Goal: Transaction & Acquisition: Purchase product/service

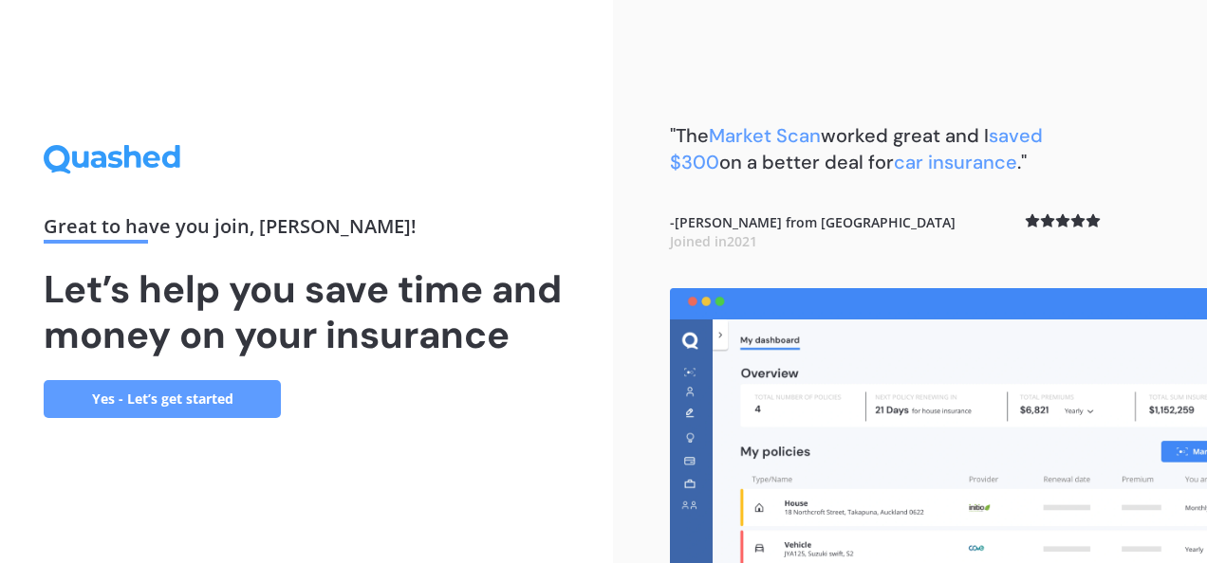
click at [144, 397] on link "Yes - Let’s get started" at bounding box center [162, 399] width 237 height 38
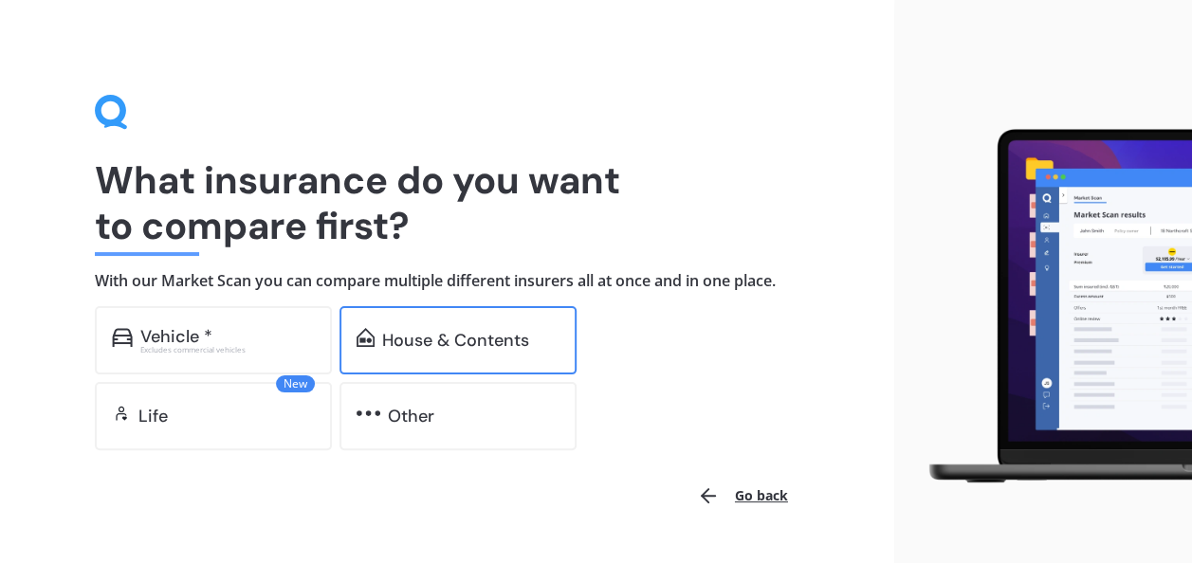
click at [413, 349] on div "House & Contents" at bounding box center [455, 340] width 147 height 19
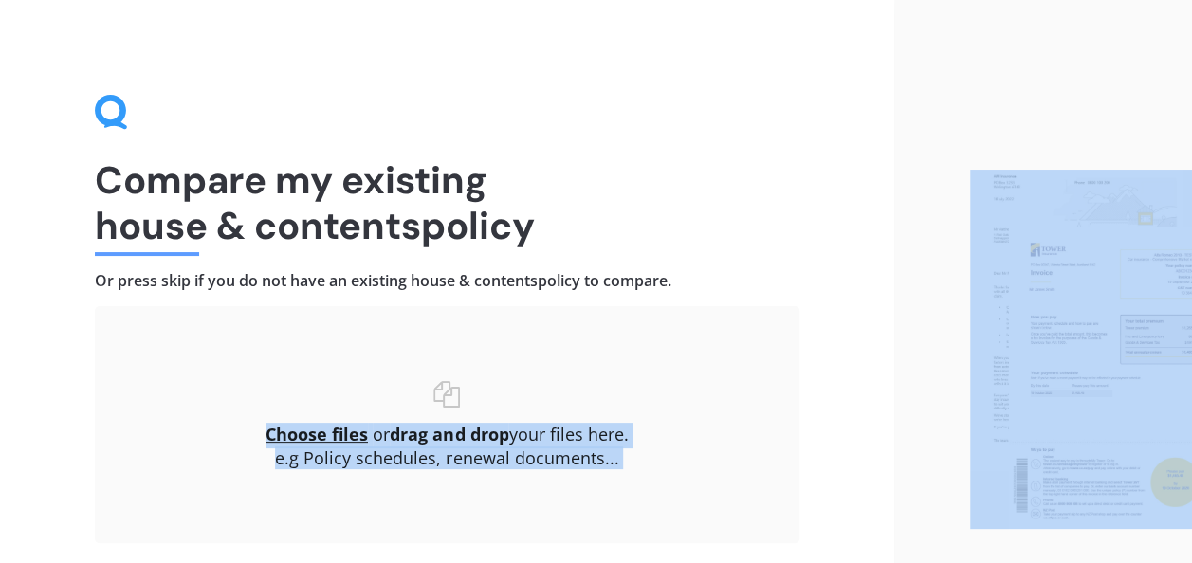
drag, startPoint x: 825, startPoint y: 368, endPoint x: 1160, endPoint y: 221, distance: 365.7
click at [1160, 221] on div "Compare my existing house & contents policy Or press skip if you do not have an…" at bounding box center [596, 349] width 1192 height 699
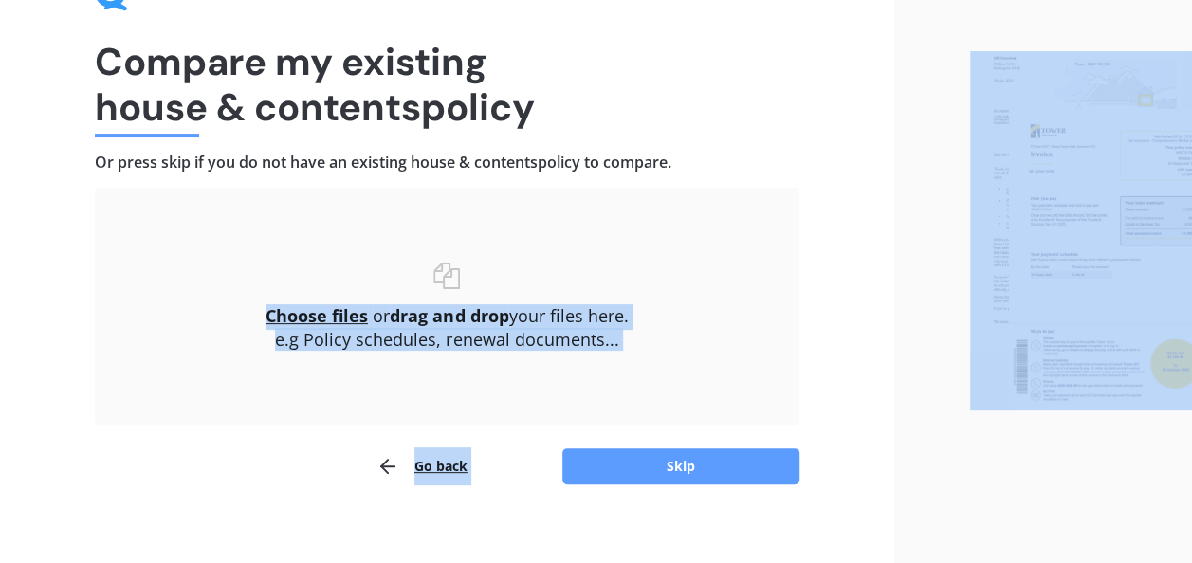
scroll to position [135, 0]
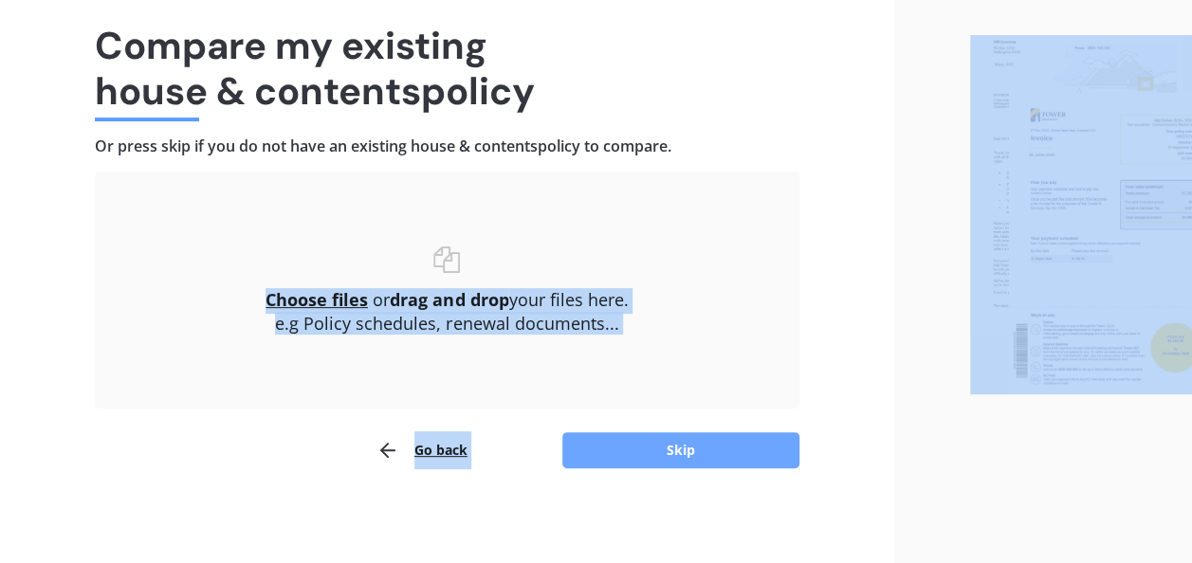
click at [594, 446] on button "Skip" at bounding box center [681, 451] width 237 height 36
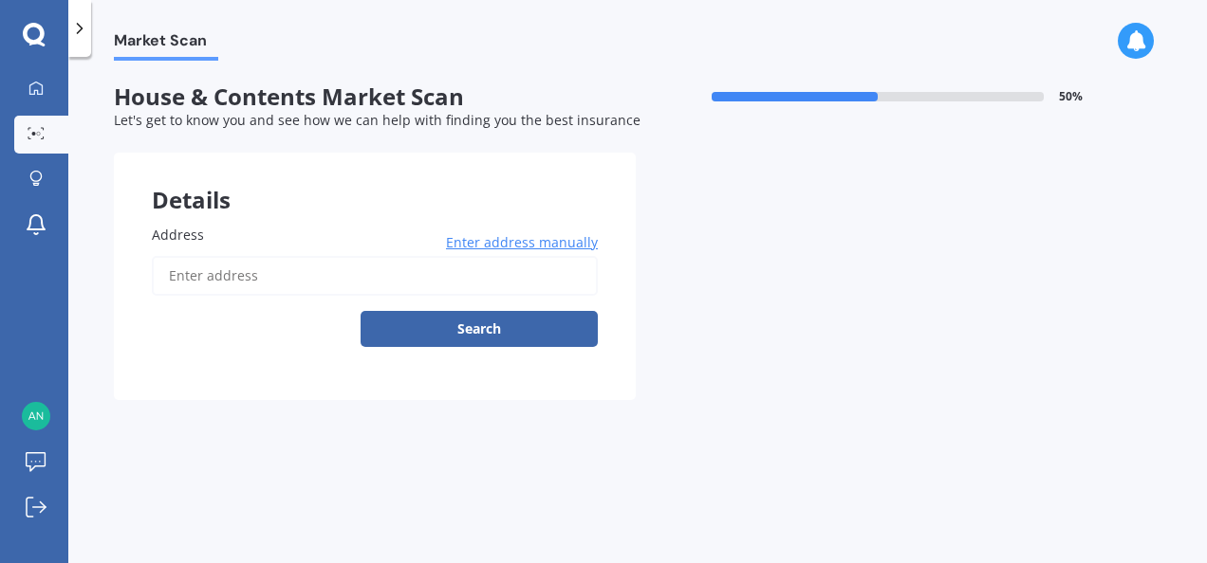
click at [159, 244] on span "Address" at bounding box center [178, 235] width 52 height 18
click at [159, 256] on input "Address" at bounding box center [375, 276] width 446 height 40
click at [170, 277] on input "Address" at bounding box center [375, 276] width 446 height 40
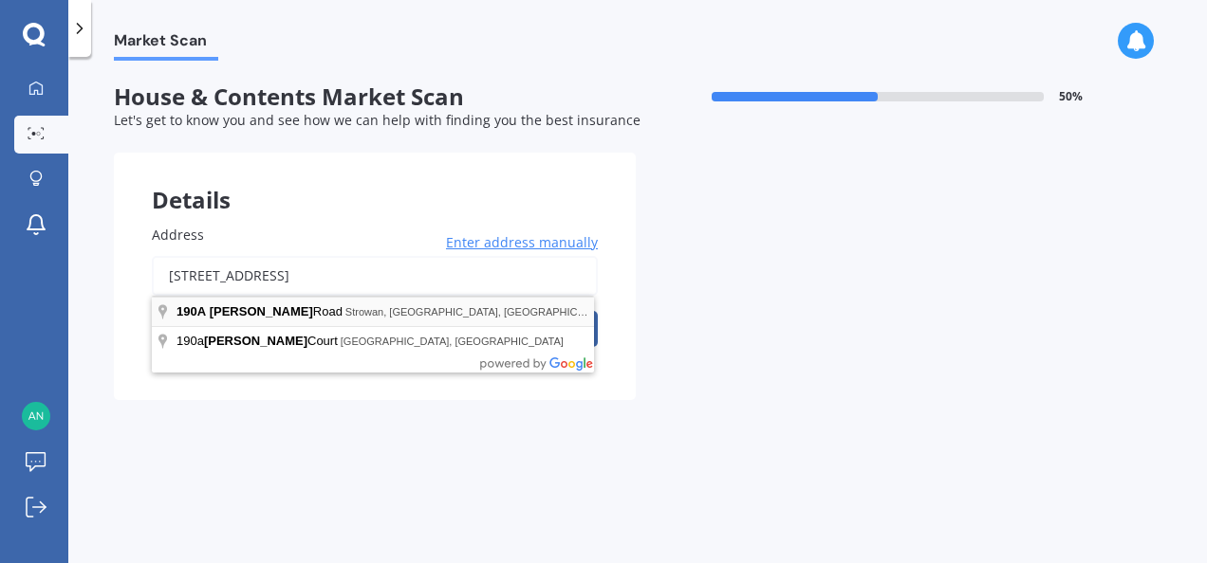
type input "[STREET_ADDRESS]"
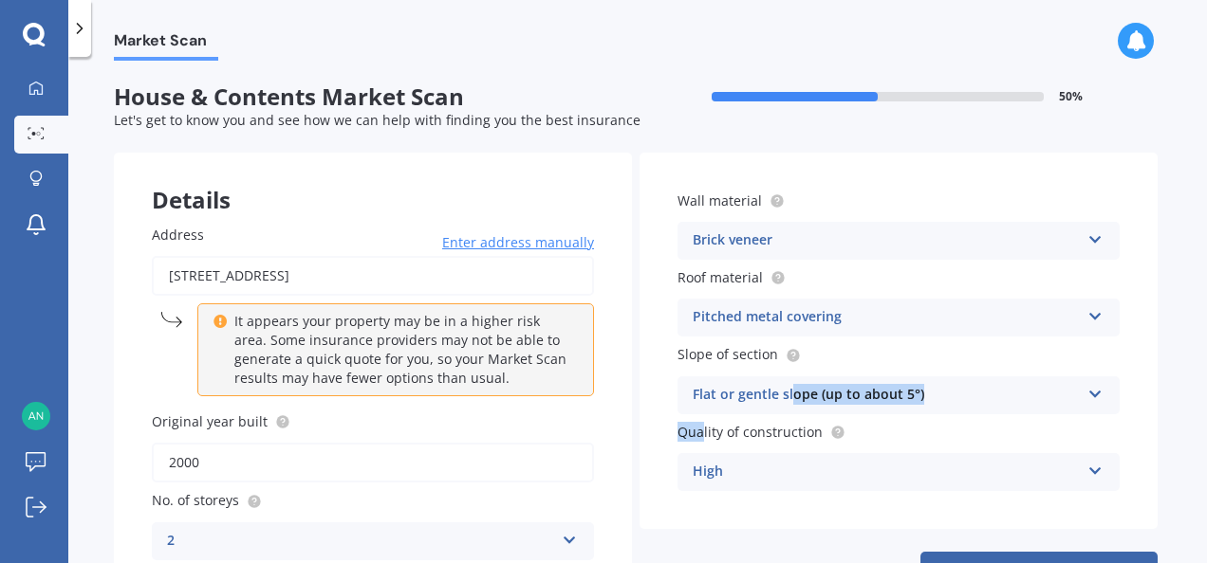
drag, startPoint x: 701, startPoint y: 423, endPoint x: 1112, endPoint y: 292, distance: 431.1
click at [1112, 292] on div "Wall material Brick veneer Artificial weatherboard/plank cladding Blockwork Bri…" at bounding box center [898, 341] width 518 height 377
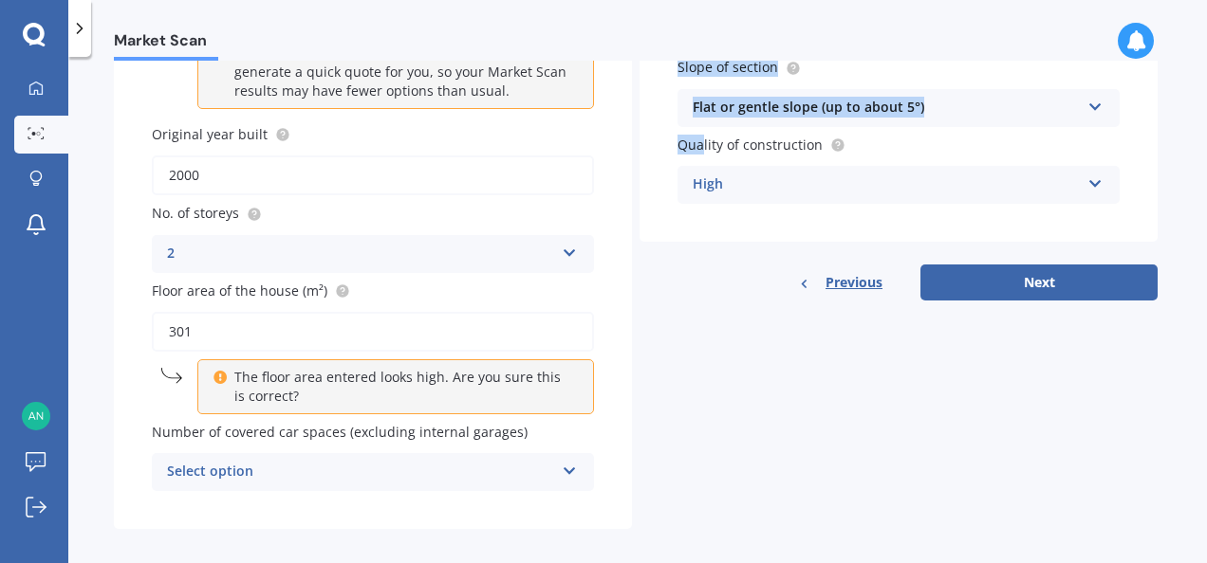
scroll to position [279, 0]
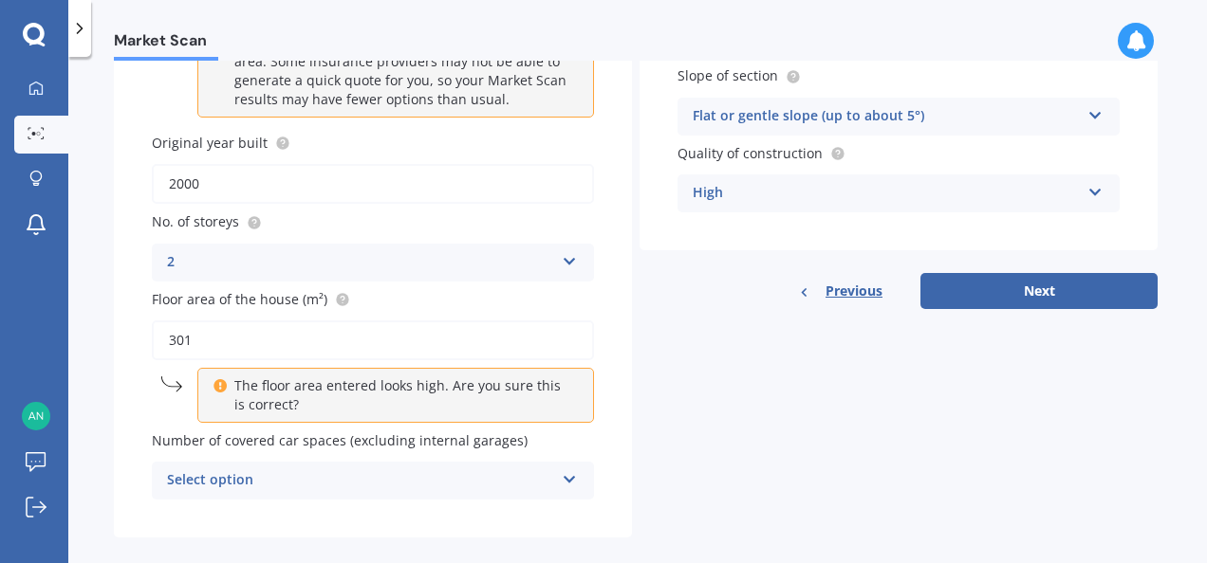
click at [178, 342] on input "301" at bounding box center [373, 341] width 442 height 40
type input "320"
click at [562, 510] on div "Address [STREET_ADDRESS] Enter address manually It appears your property may be…" at bounding box center [373, 223] width 518 height 630
click at [573, 485] on div "Select option 0 1 2 3 4 5+" at bounding box center [373, 481] width 442 height 38
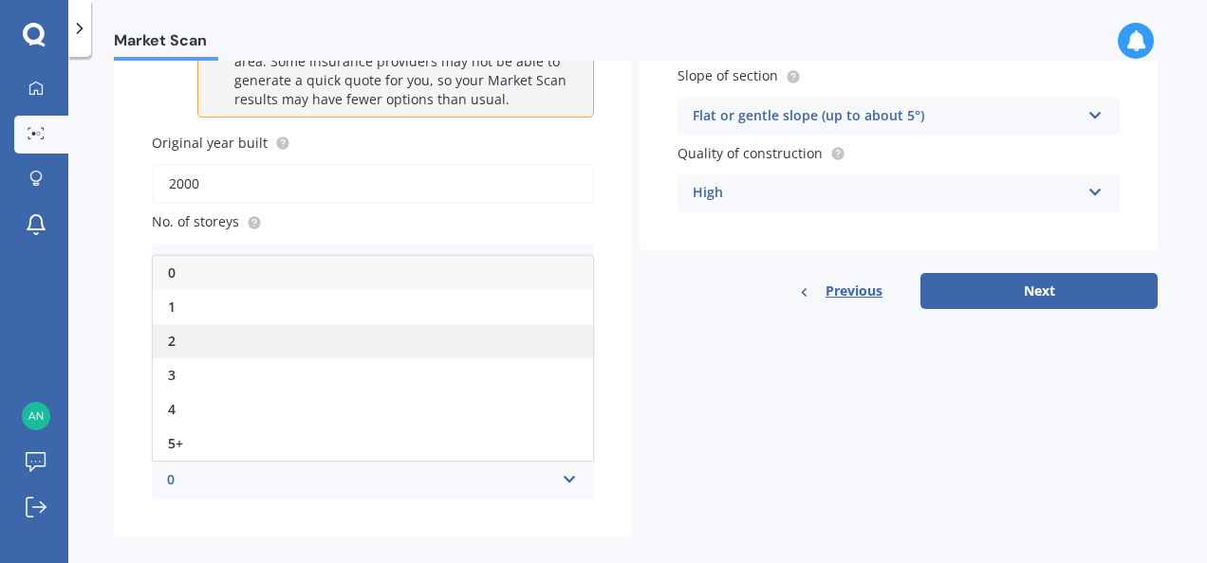
click at [232, 341] on div "2" at bounding box center [373, 341] width 440 height 34
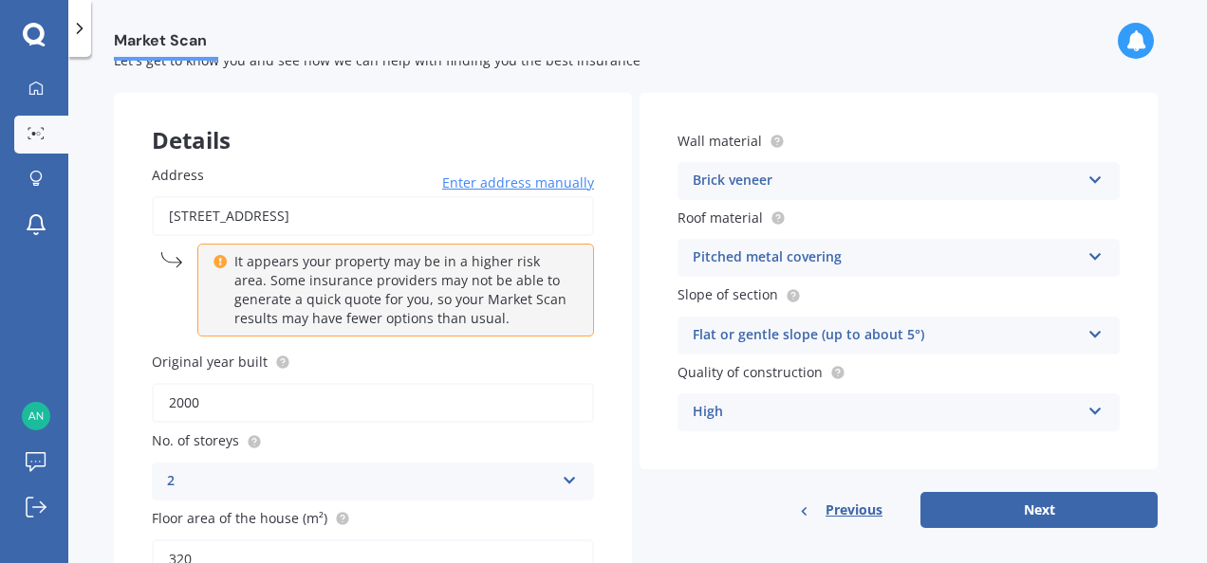
scroll to position [0, 0]
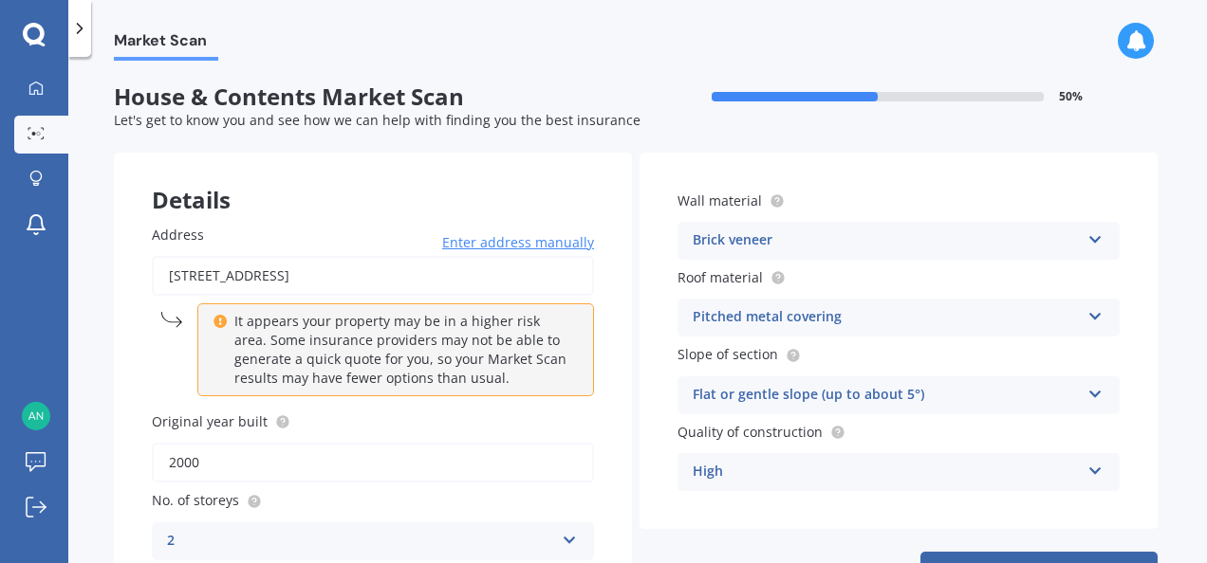
click at [1089, 237] on icon at bounding box center [1095, 236] width 16 height 13
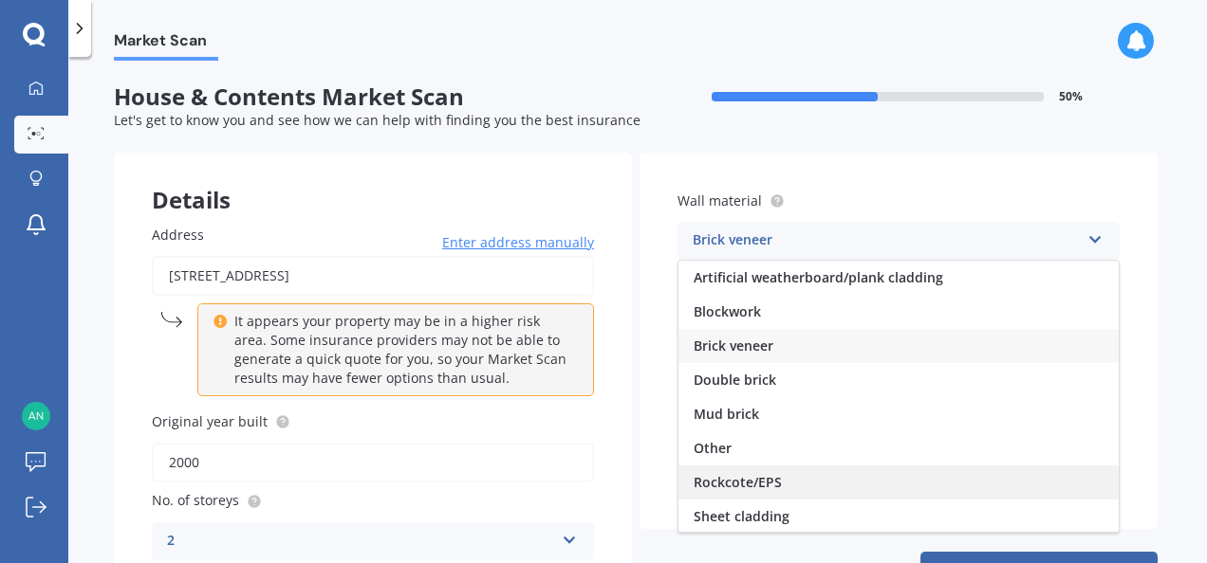
click at [755, 476] on span "Rockcote/EPS" at bounding box center [737, 482] width 88 height 18
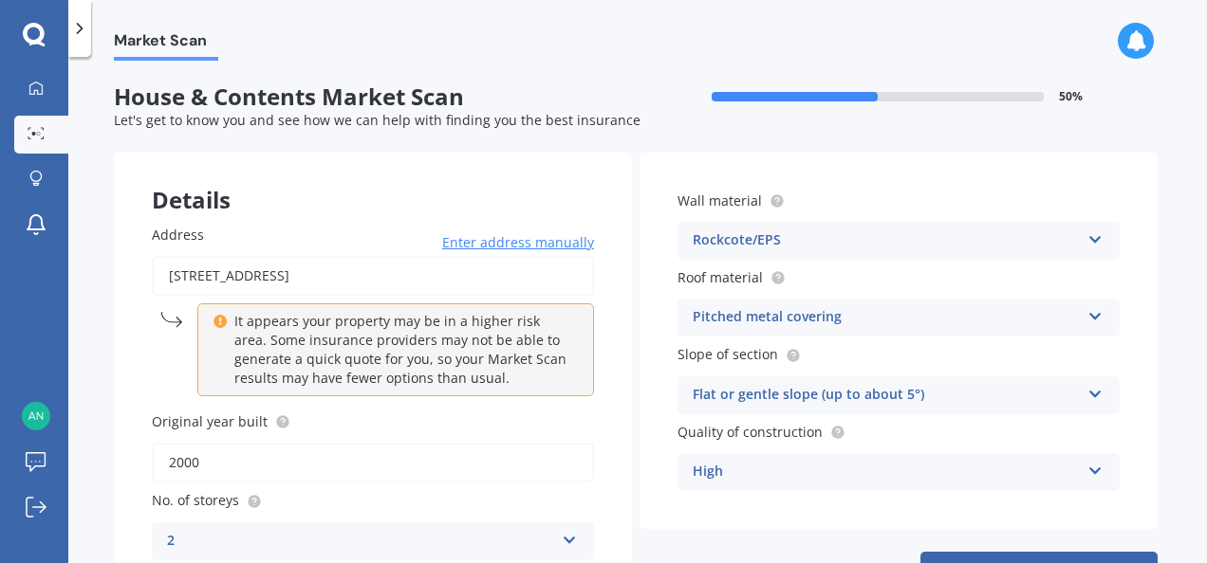
click at [1087, 317] on icon at bounding box center [1095, 312] width 16 height 13
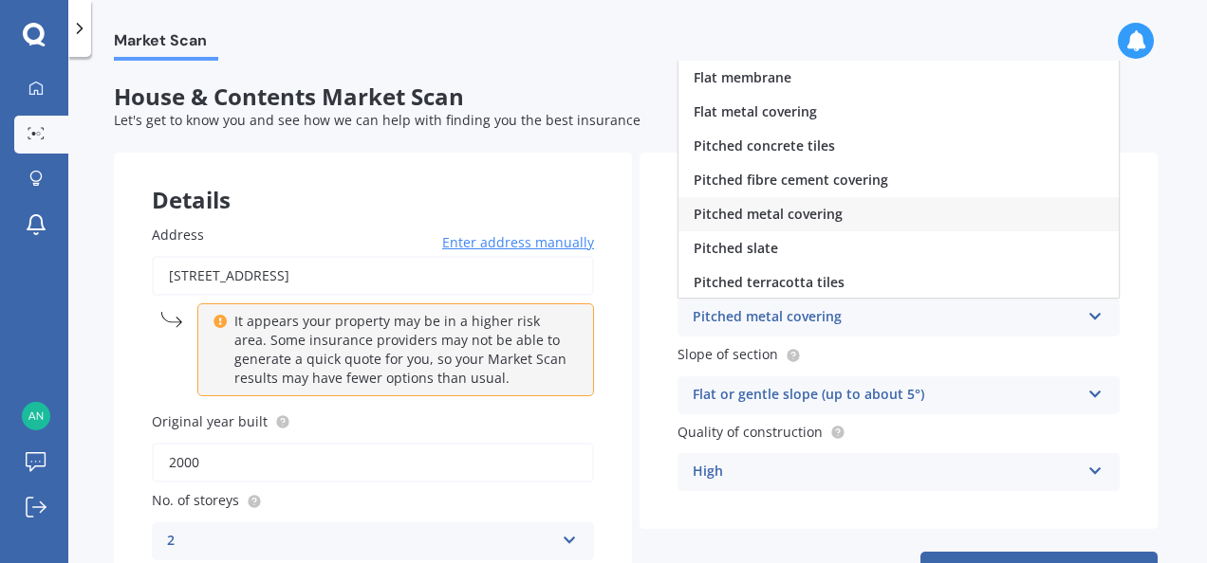
click at [988, 382] on div "Flat or gentle slope (up to about 5°) Flat or gentle slope (up to about 5°) Mod…" at bounding box center [898, 396] width 442 height 38
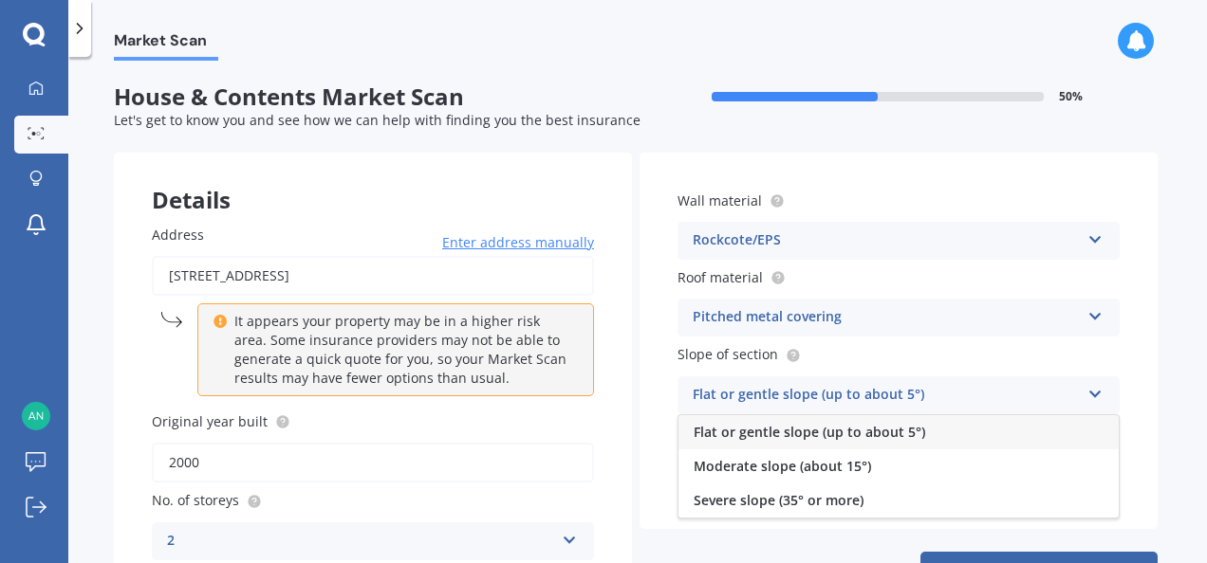
click at [954, 399] on div "Flat or gentle slope (up to about 5°)" at bounding box center [885, 395] width 387 height 23
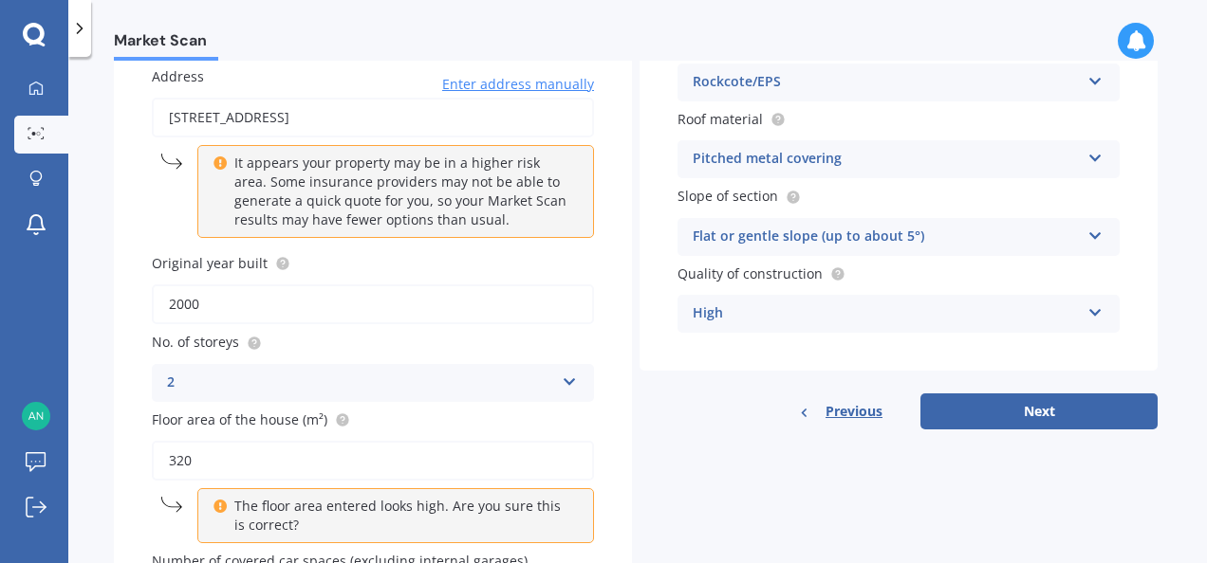
scroll to position [216, 0]
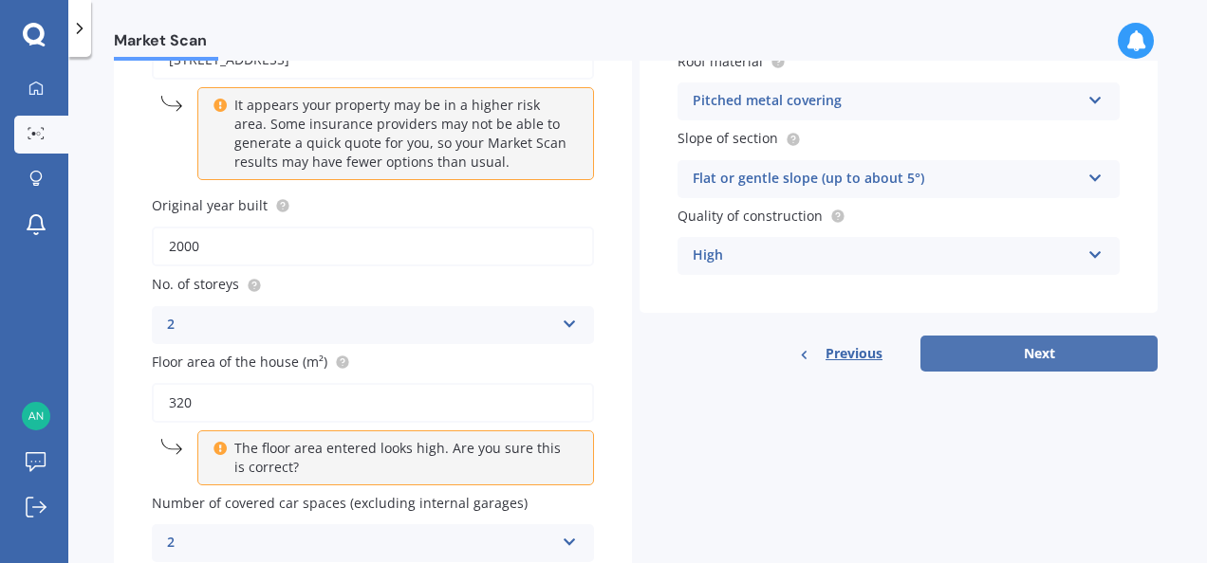
click at [968, 349] on button "Next" at bounding box center [1038, 354] width 237 height 36
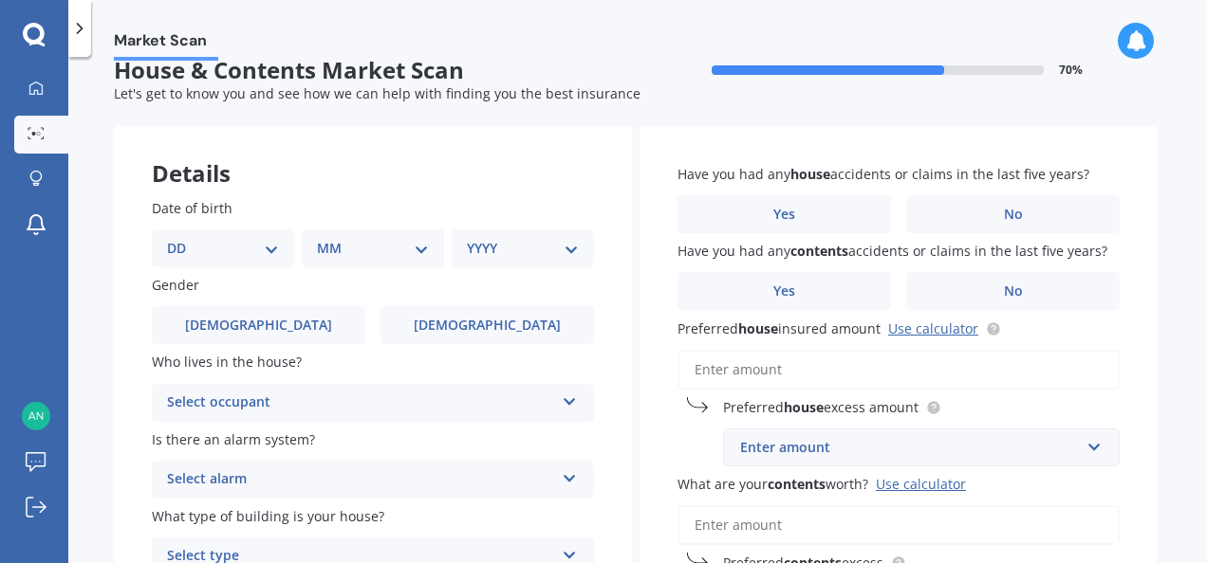
scroll to position [0, 0]
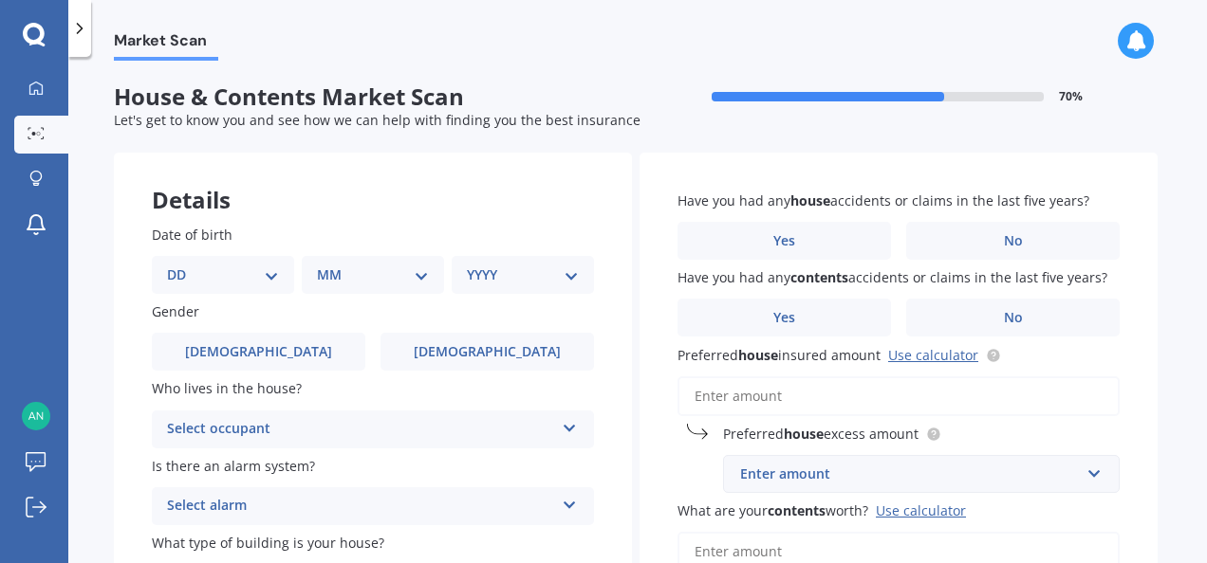
click at [269, 275] on select "DD 01 02 03 04 05 06 07 08 09 10 11 12 13 14 15 16 17 18 19 20 21 22 23 24 25 2…" at bounding box center [223, 275] width 112 height 21
select select "05"
click at [182, 265] on select "DD 01 02 03 04 05 06 07 08 09 10 11 12 13 14 15 16 17 18 19 20 21 22 23 24 25 2…" at bounding box center [223, 275] width 112 height 21
click at [420, 273] on select "MM 01 02 03 04 05 06 07 08 09 10 11 12" at bounding box center [376, 275] width 104 height 21
select select "02"
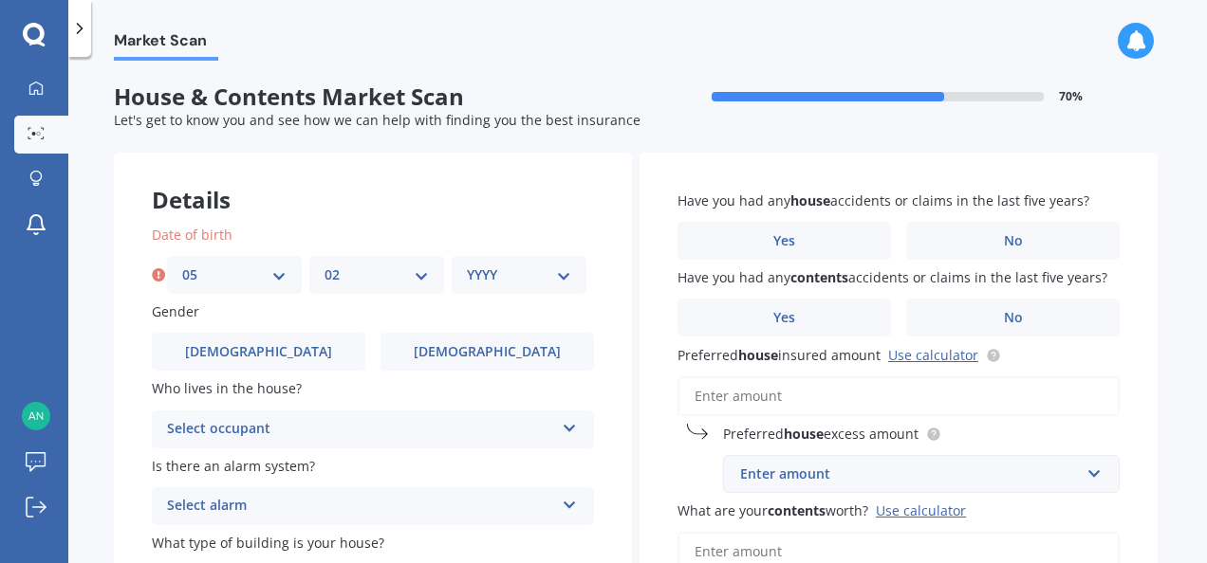
click at [324, 265] on select "MM 01 02 03 04 05 06 07 08 09 10 11 12" at bounding box center [376, 275] width 104 height 21
click at [567, 277] on select "YYYY 2009 2008 2007 2006 2005 2004 2003 2002 2001 2000 1999 1998 1997 1996 1995…" at bounding box center [519, 275] width 104 height 21
select select "1960"
click at [467, 265] on select "YYYY 2009 2008 2007 2006 2005 2004 2003 2002 2001 2000 1999 1998 1997 1996 1995…" at bounding box center [519, 275] width 104 height 21
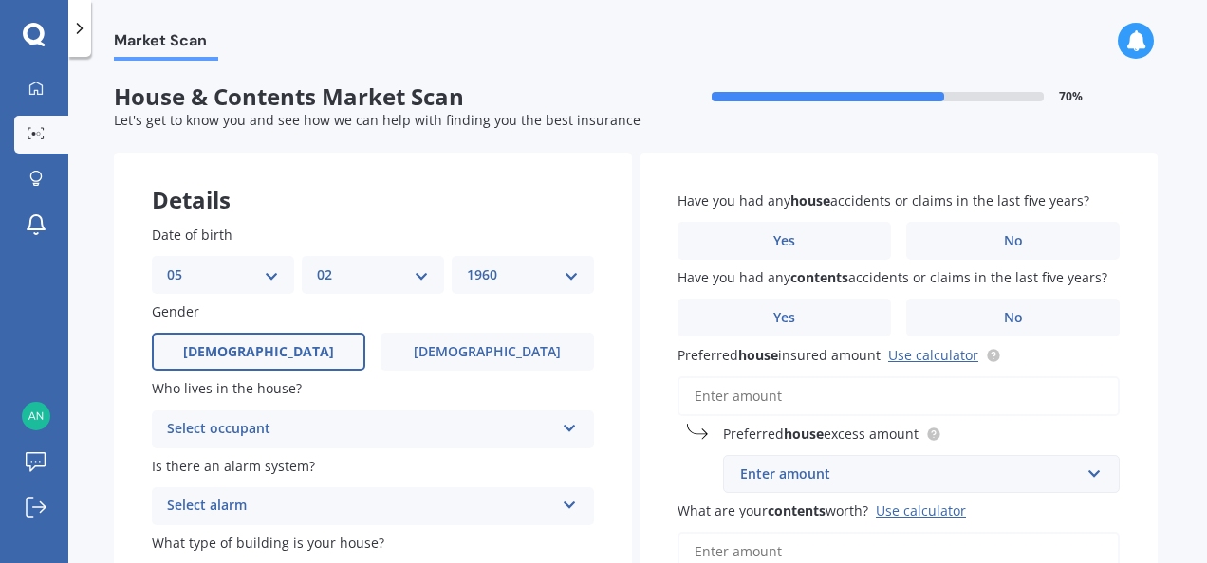
click at [266, 351] on span "[DEMOGRAPHIC_DATA]" at bounding box center [258, 352] width 151 height 16
click at [0, 0] on input "[DEMOGRAPHIC_DATA]" at bounding box center [0, 0] width 0 height 0
click at [562, 427] on icon at bounding box center [570, 424] width 16 height 13
click at [176, 464] on span "Owner" at bounding box center [189, 466] width 43 height 18
click at [562, 508] on icon at bounding box center [570, 501] width 16 height 13
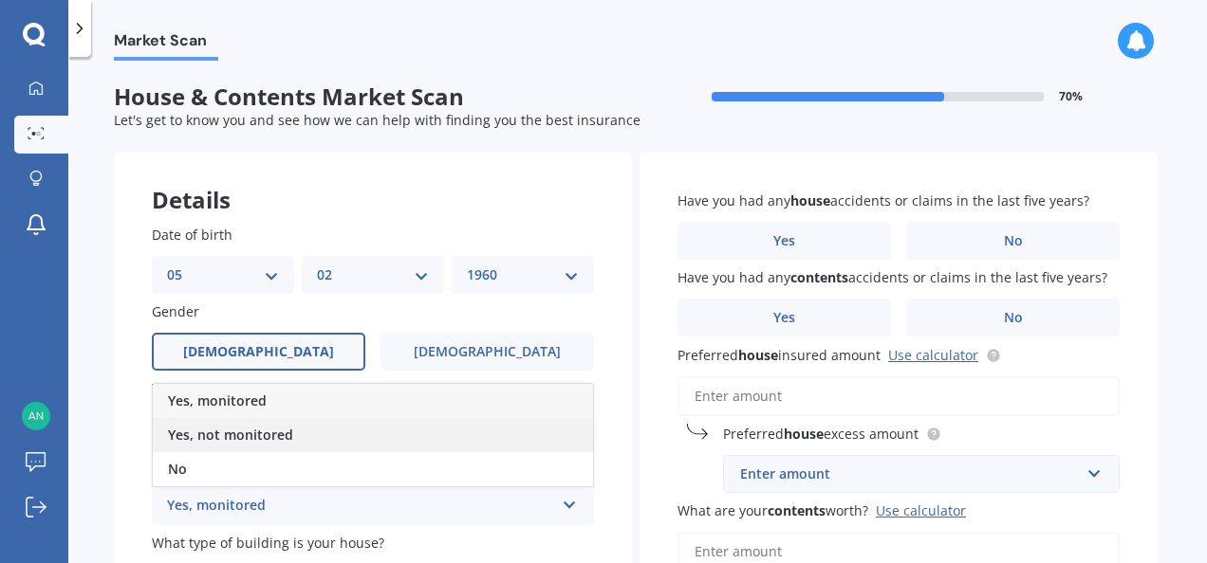
click at [323, 434] on div "Yes, not monitored" at bounding box center [373, 435] width 440 height 34
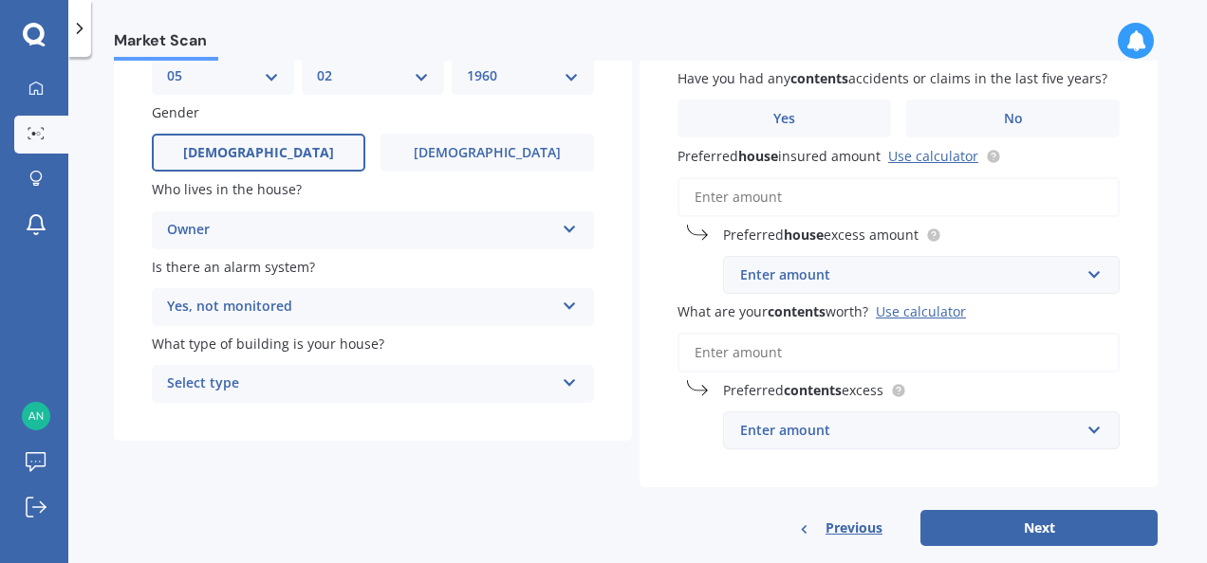
scroll to position [233, 0]
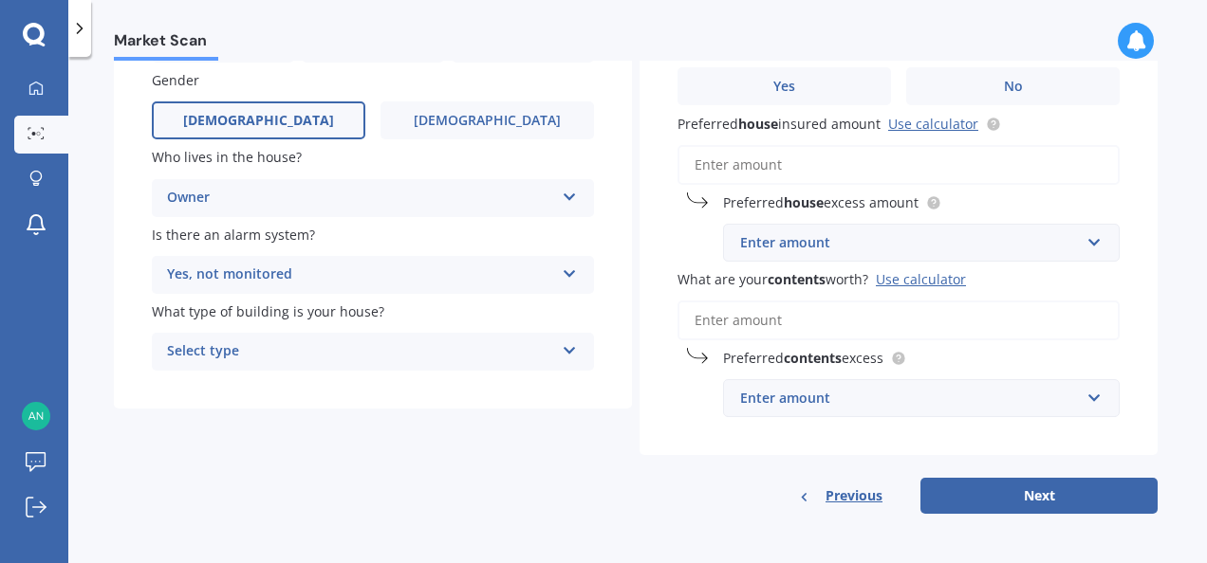
click at [567, 352] on icon at bounding box center [570, 347] width 16 height 13
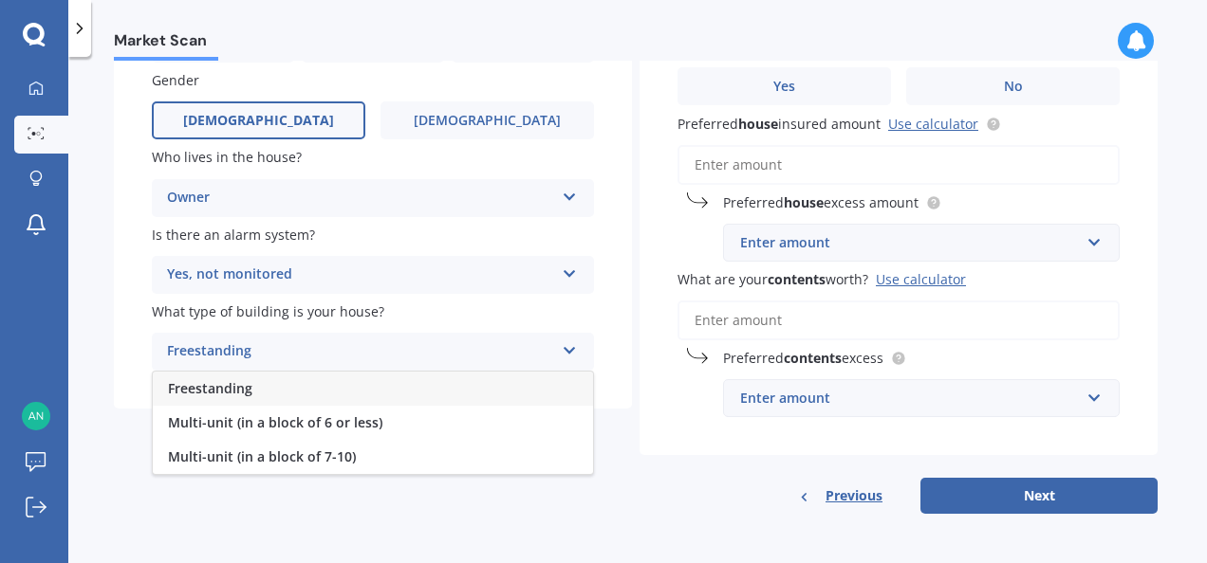
click at [404, 391] on div "Freestanding" at bounding box center [373, 389] width 440 height 34
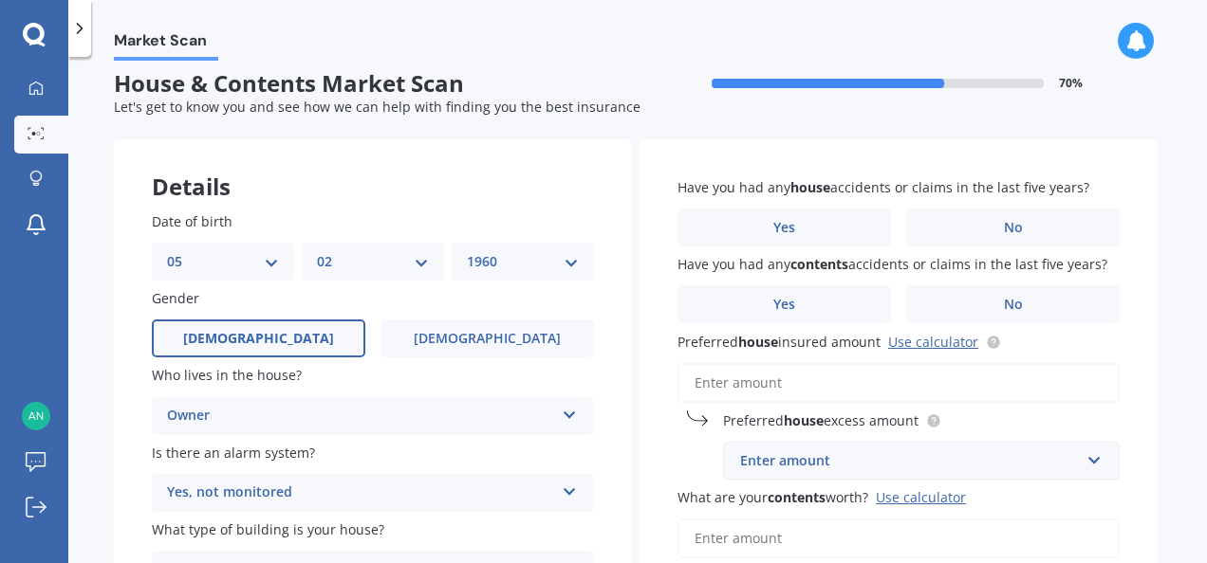
scroll to position [0, 0]
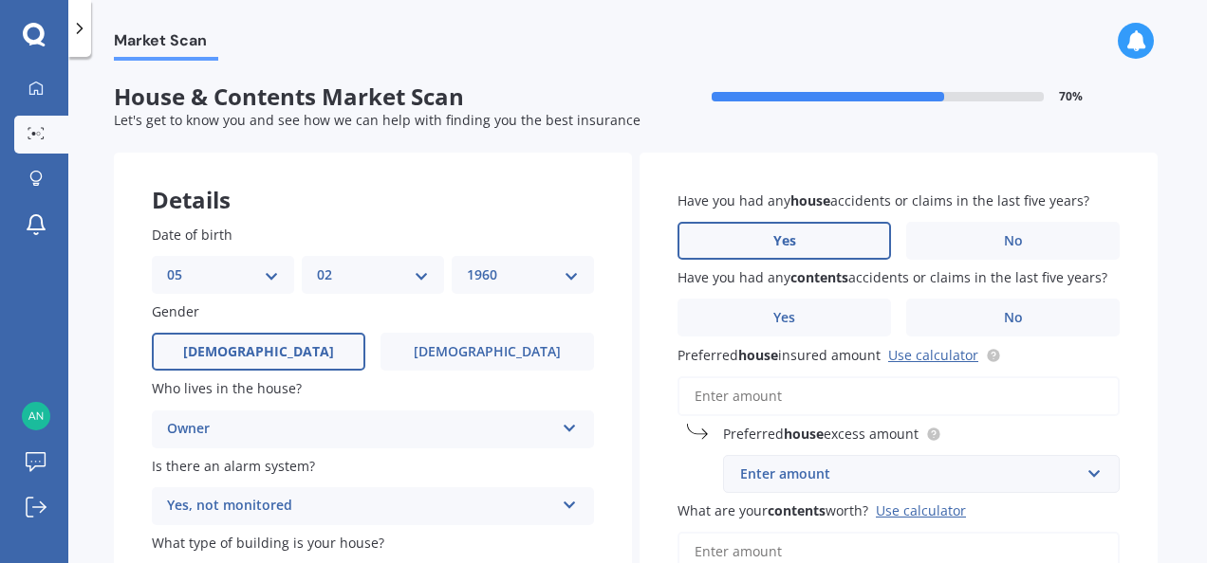
click at [751, 233] on label "Yes" at bounding box center [783, 241] width 213 height 38
click at [0, 0] on input "Yes" at bounding box center [0, 0] width 0 height 0
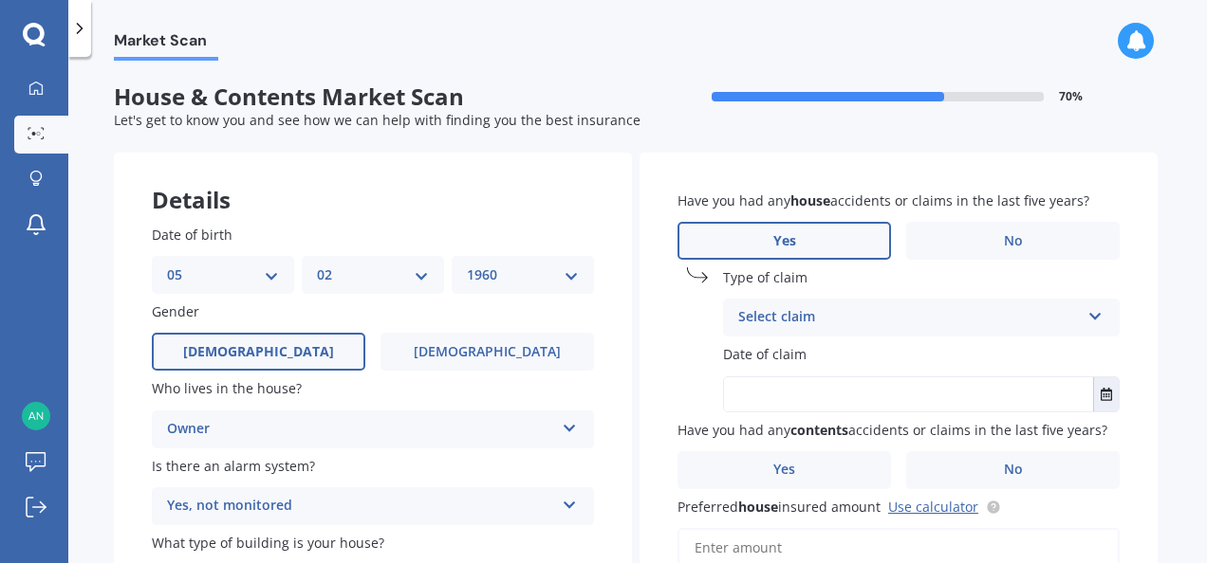
click at [1094, 313] on icon at bounding box center [1095, 312] width 16 height 13
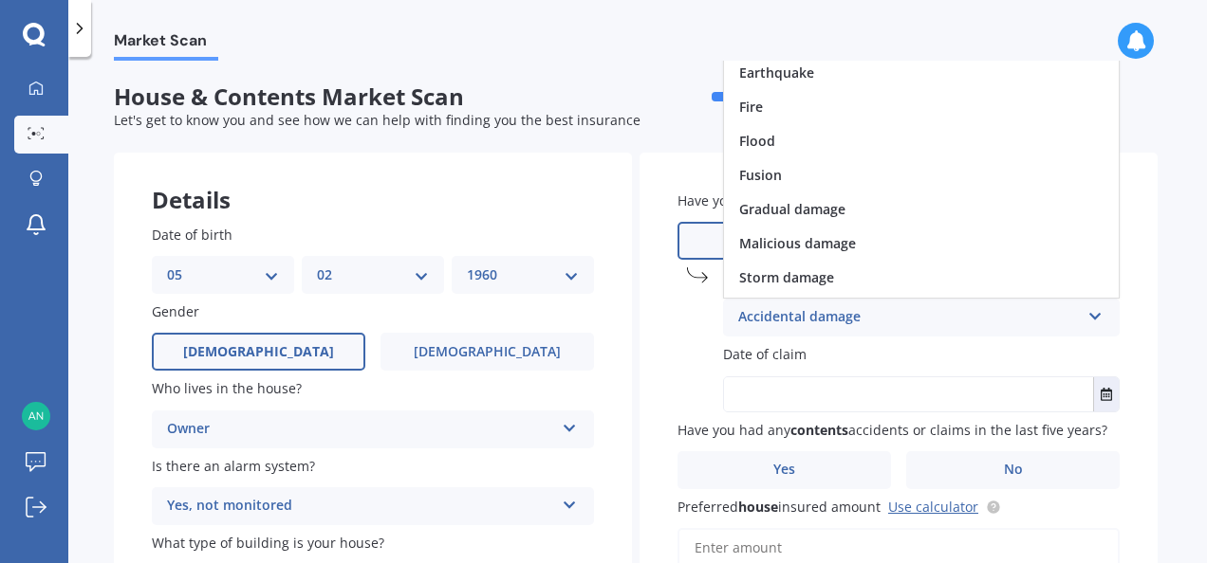
scroll to position [138, 0]
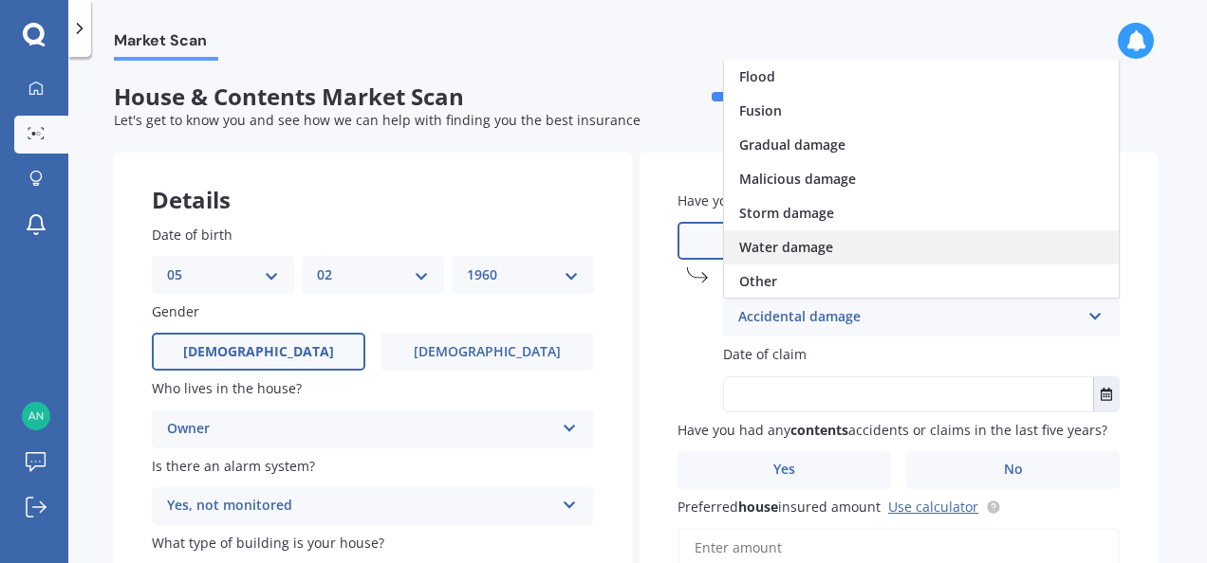
click at [844, 249] on div "Water damage" at bounding box center [921, 248] width 395 height 34
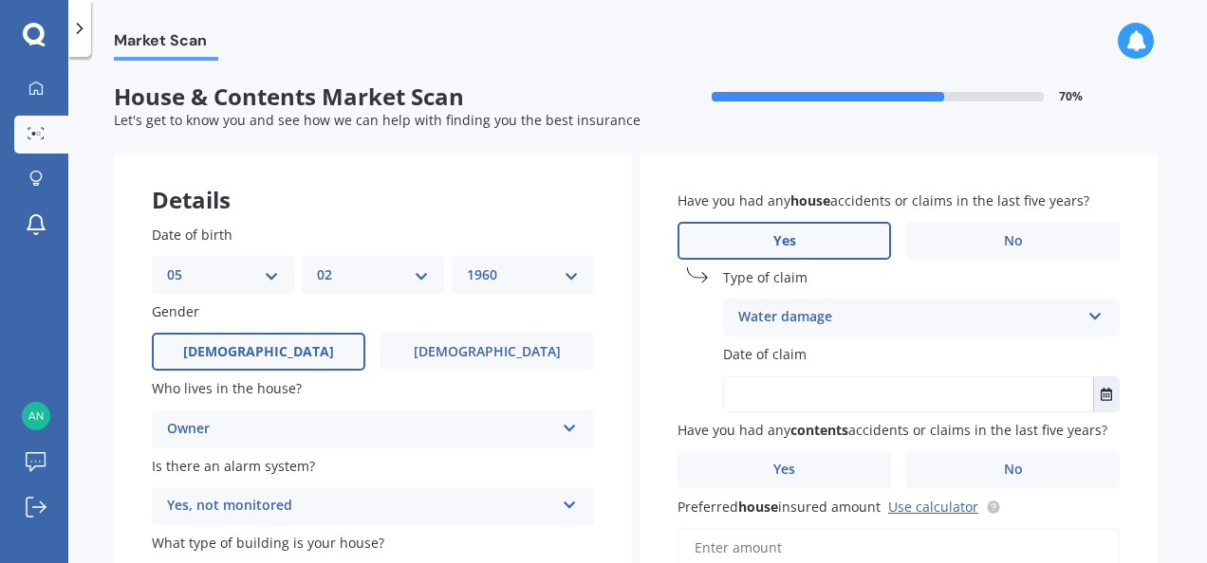
click at [799, 356] on span "Date of claim" at bounding box center [764, 355] width 83 height 18
click at [1093, 394] on button "Select date" at bounding box center [1106, 395] width 26 height 34
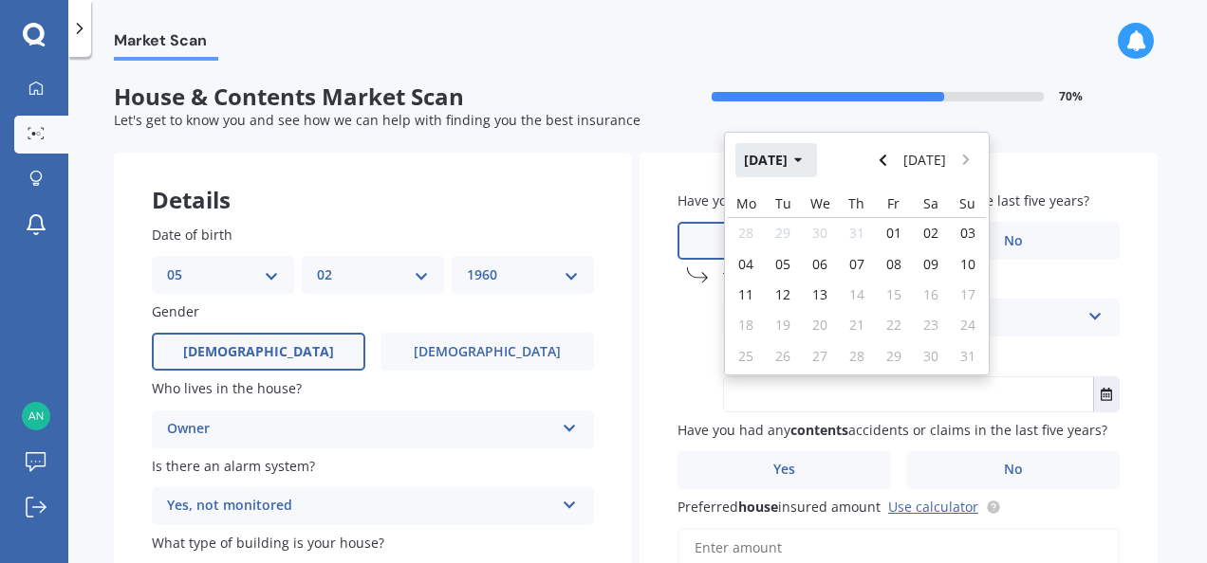
click at [802, 160] on icon "button" at bounding box center [798, 160] width 8 height 5
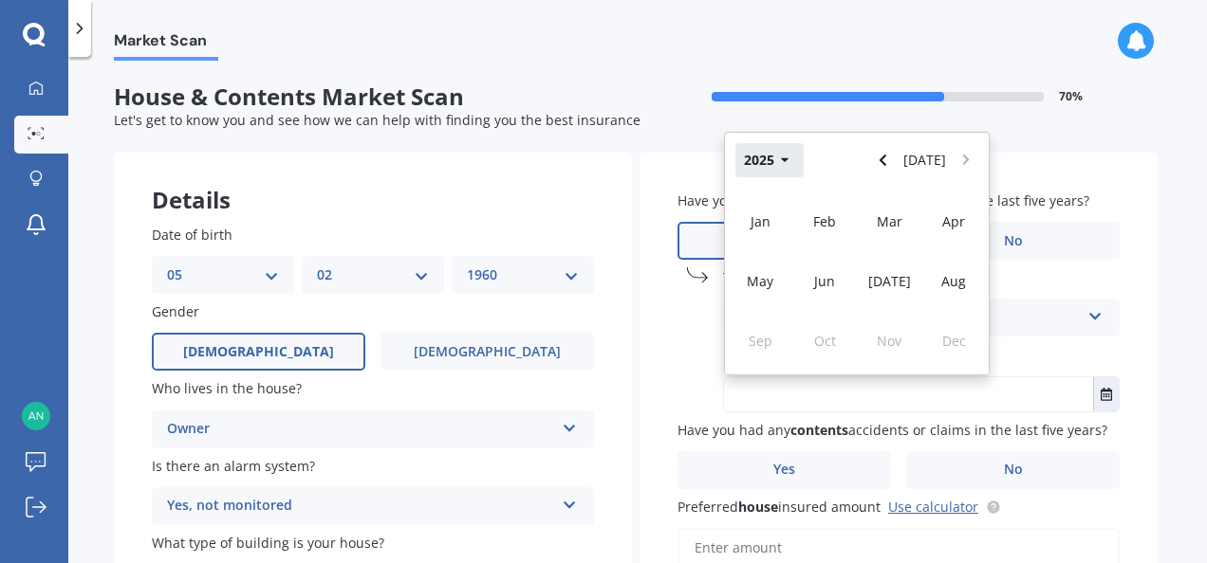
click at [781, 156] on icon "button" at bounding box center [785, 160] width 9 height 13
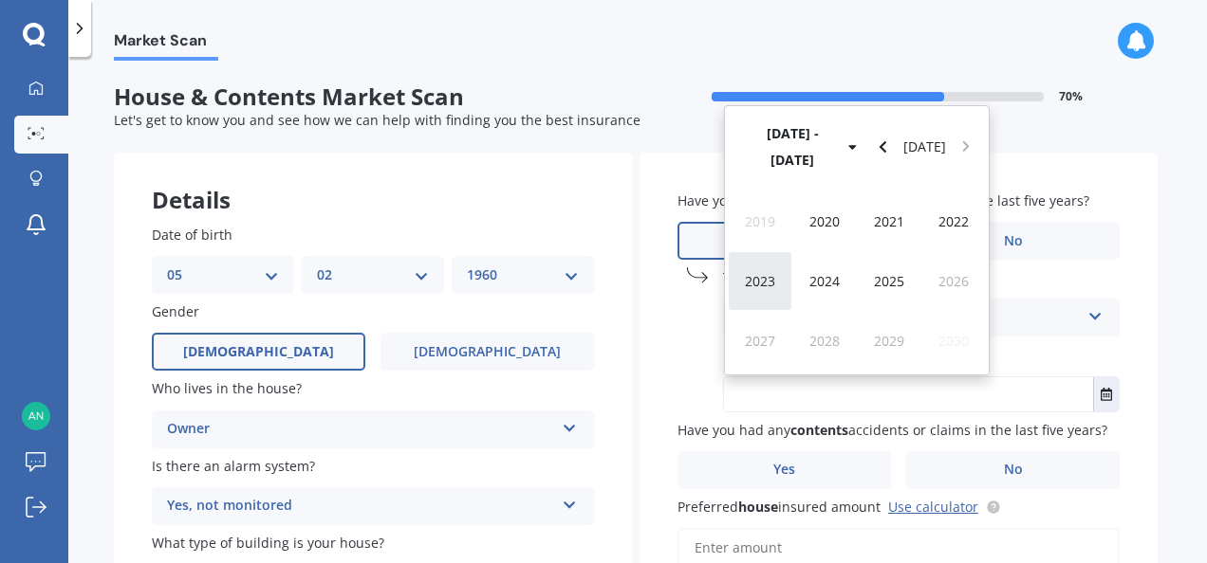
click at [765, 281] on span "2023" at bounding box center [760, 281] width 30 height 18
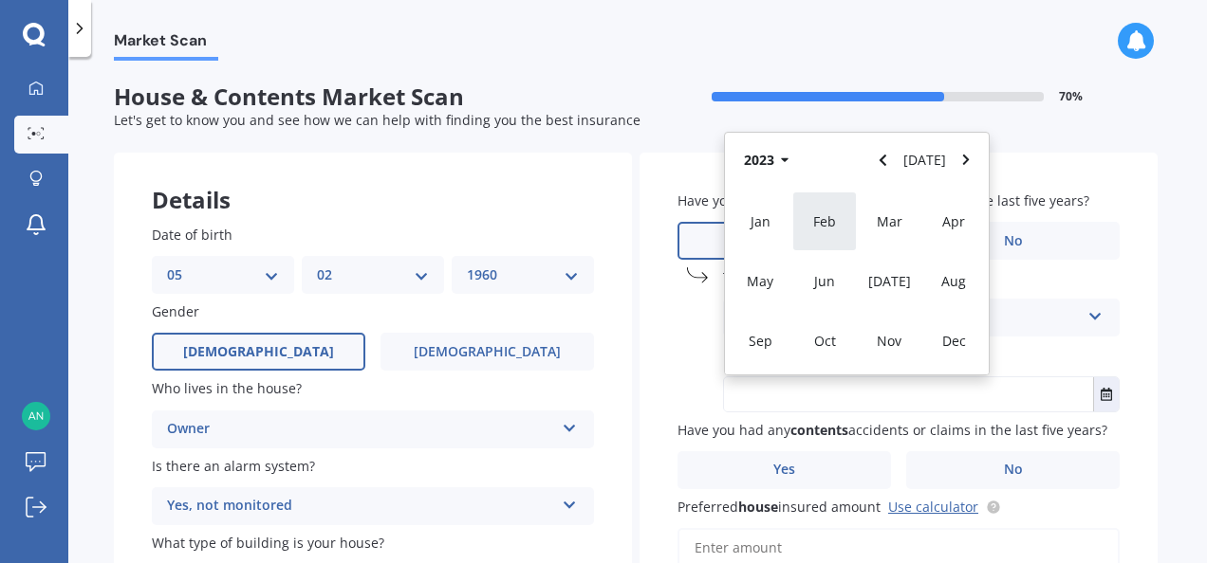
click at [813, 224] on span "Feb" at bounding box center [824, 221] width 23 height 18
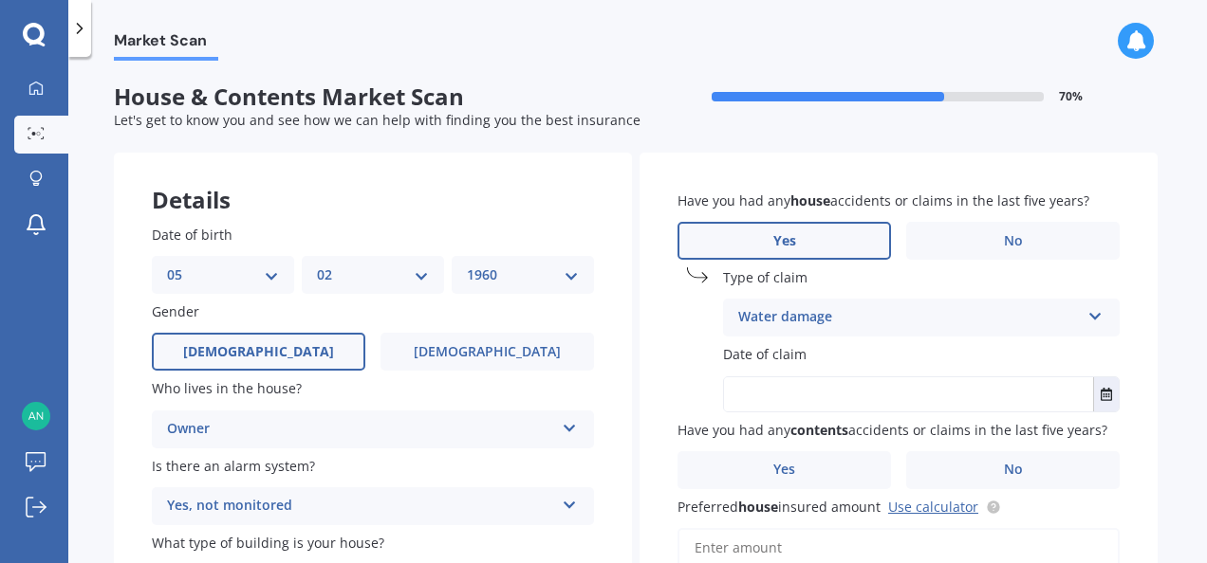
click at [1127, 488] on div "Have you had any house accidents or claims in the last five years? Yes No Type …" at bounding box center [898, 496] width 518 height 687
click at [1110, 398] on button "Select date" at bounding box center [1106, 395] width 26 height 34
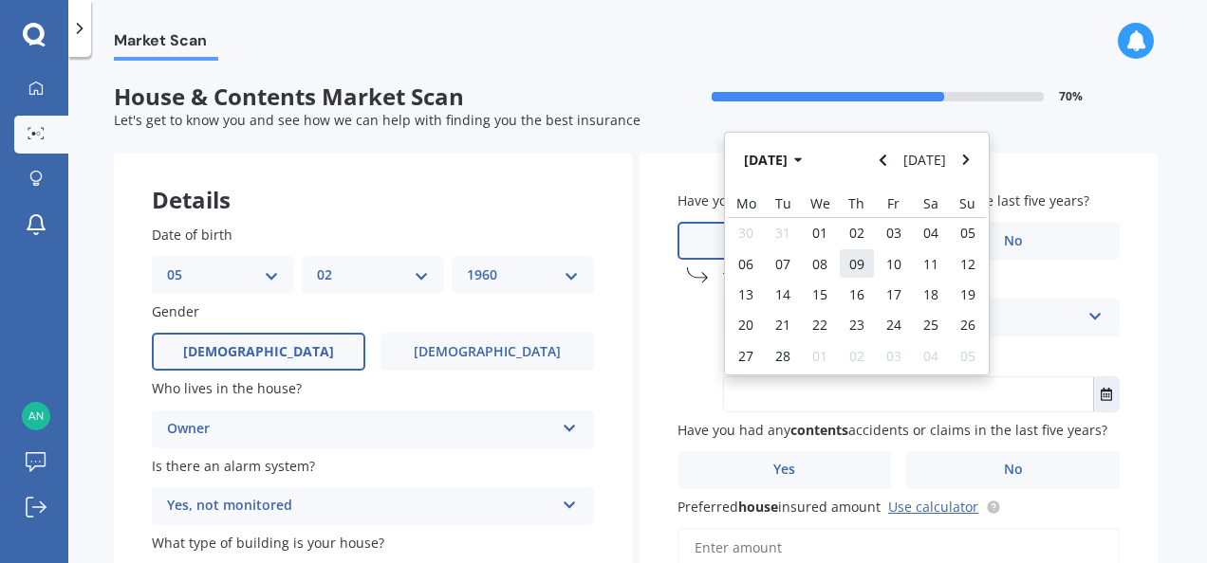
click at [853, 269] on span "09" at bounding box center [856, 264] width 15 height 18
type input "[DATE]"
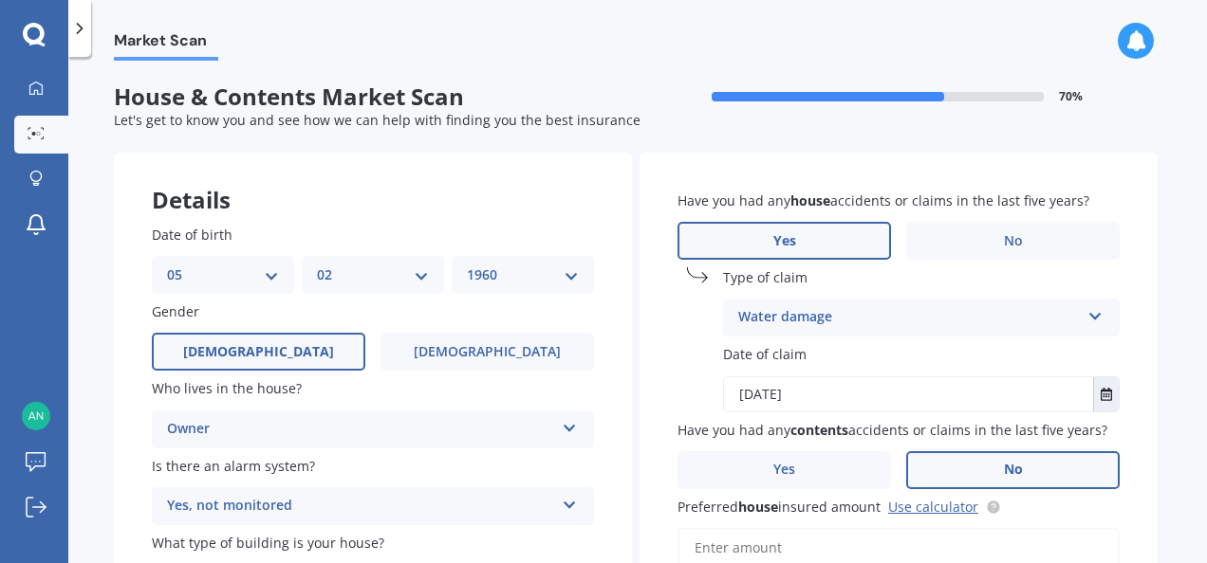
click at [974, 476] on label "No" at bounding box center [1012, 471] width 213 height 38
click at [0, 0] on input "No" at bounding box center [0, 0] width 0 height 0
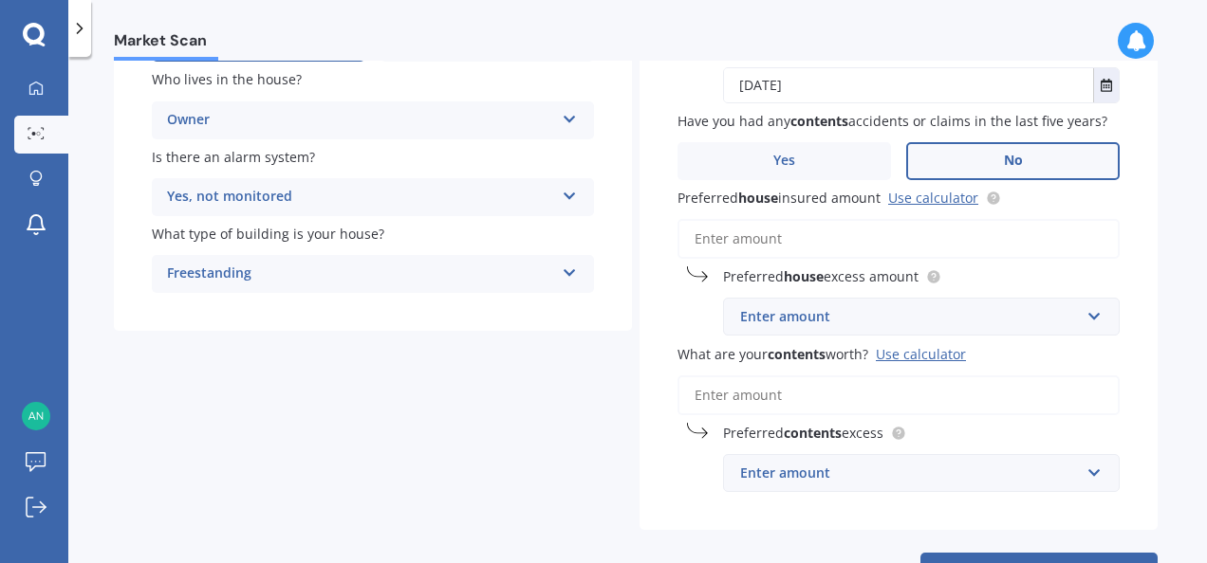
scroll to position [309, 0]
click at [780, 241] on input "Preferred house insured amount Use calculator" at bounding box center [898, 239] width 442 height 40
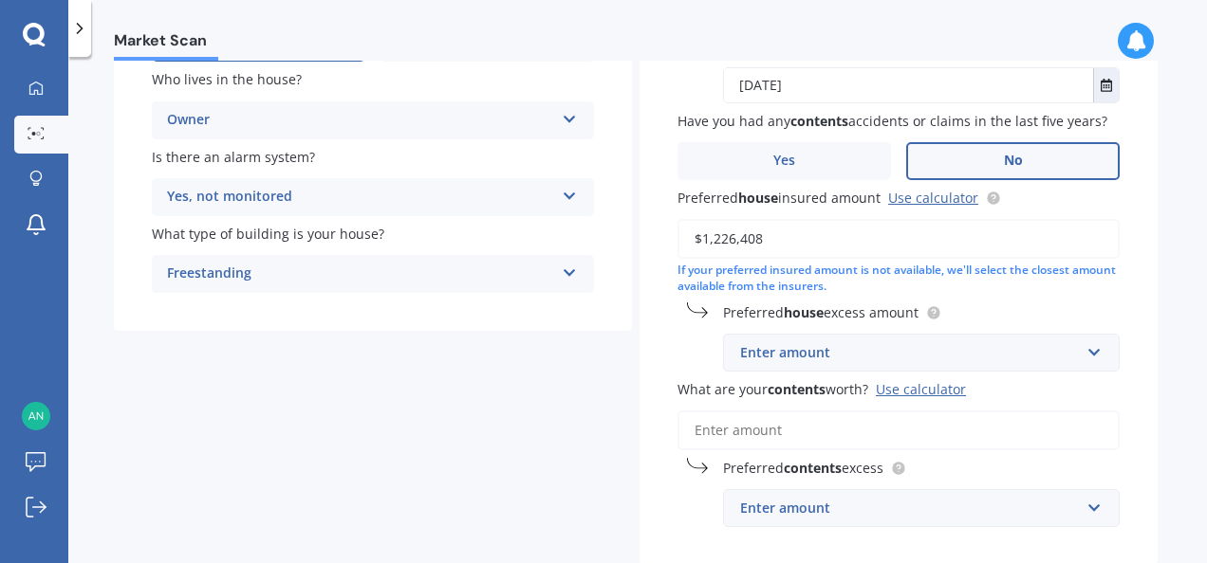
type input "$1,226,408"
drag, startPoint x: 924, startPoint y: 428, endPoint x: 737, endPoint y: 362, distance: 198.0
click at [740, 362] on div "Enter amount" at bounding box center [910, 352] width 340 height 21
click at [681, 323] on div "Preferred house excess amount $300 $300 $400 $500 $750 $1,000 $2,000 $2,500" at bounding box center [898, 337] width 442 height 69
click at [746, 245] on input "$1,226,408" at bounding box center [898, 239] width 442 height 40
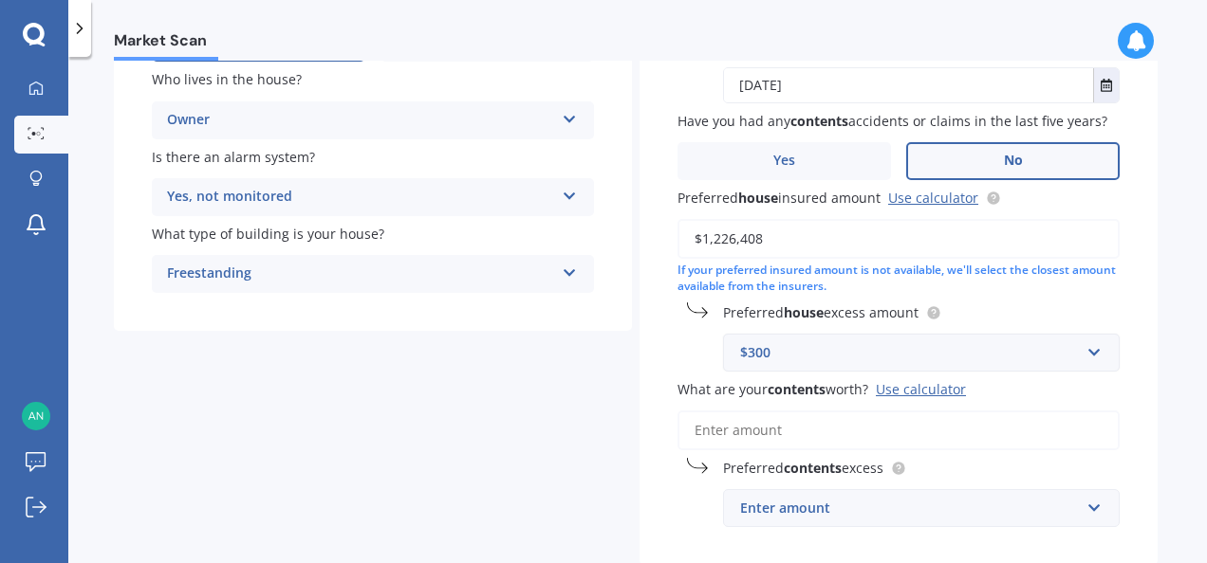
drag, startPoint x: 746, startPoint y: 245, endPoint x: 986, endPoint y: 359, distance: 265.6
click at [986, 359] on div "Have you had any house accidents or claims in the last five years? Yes No Type …" at bounding box center [898, 204] width 518 height 723
click at [745, 349] on div "$300" at bounding box center [910, 352] width 340 height 21
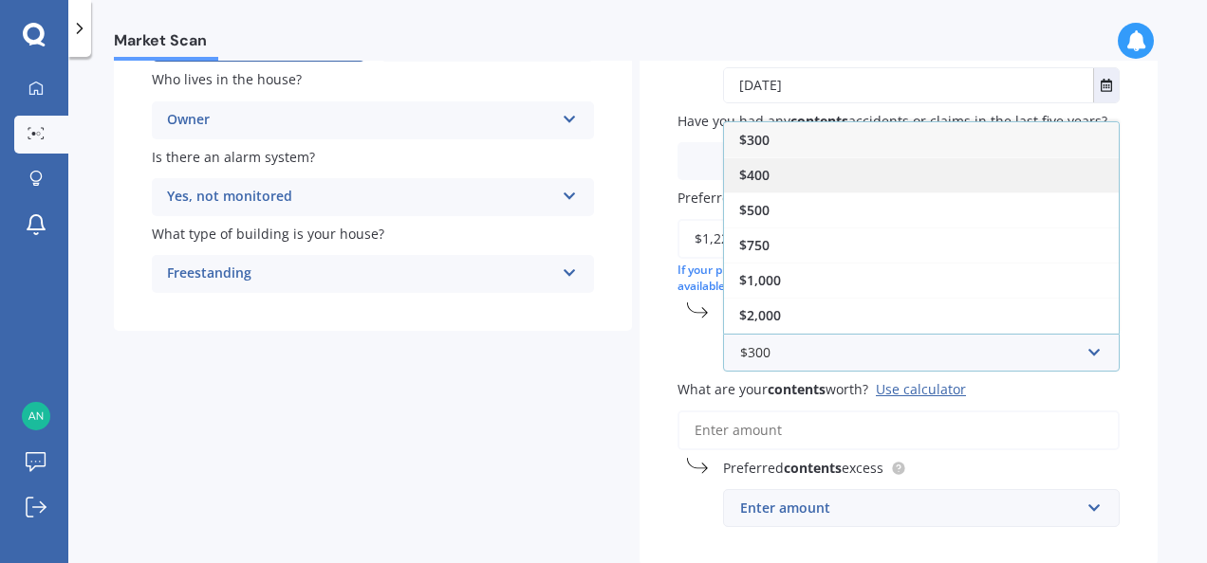
click at [743, 171] on span "$400" at bounding box center [754, 175] width 30 height 18
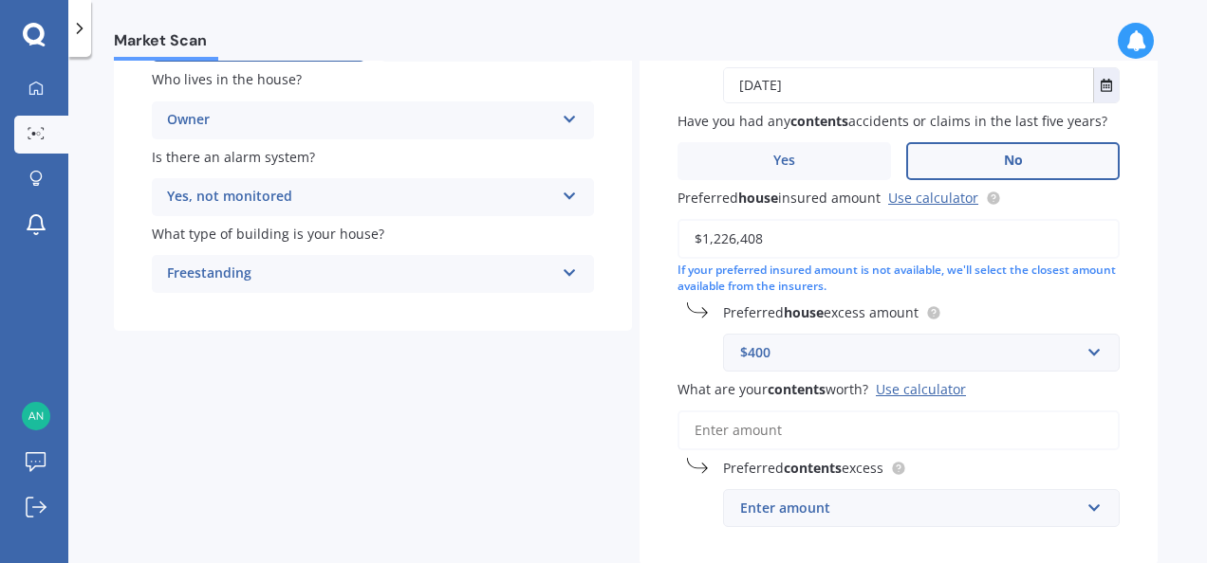
click at [700, 436] on input "What are your contents worth? Use calculator" at bounding box center [898, 431] width 442 height 40
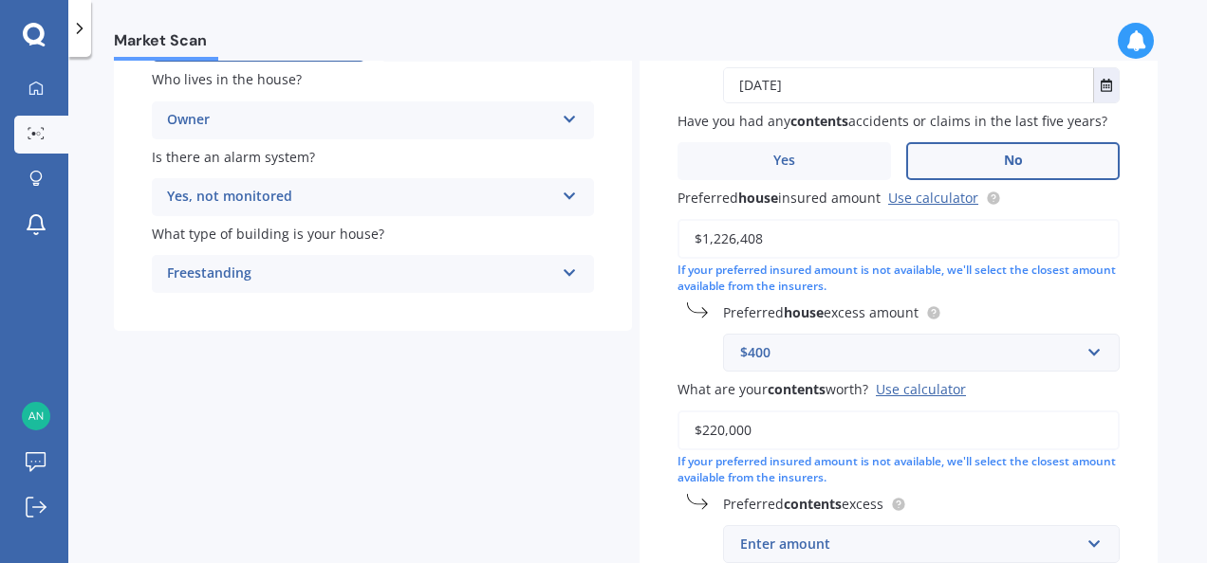
type input "$220,000"
click at [621, 526] on div "Details Date of birth DD 01 02 03 04 05 06 07 08 09 10 11 12 13 14 15 16 17 18 …" at bounding box center [635, 251] width 1043 height 817
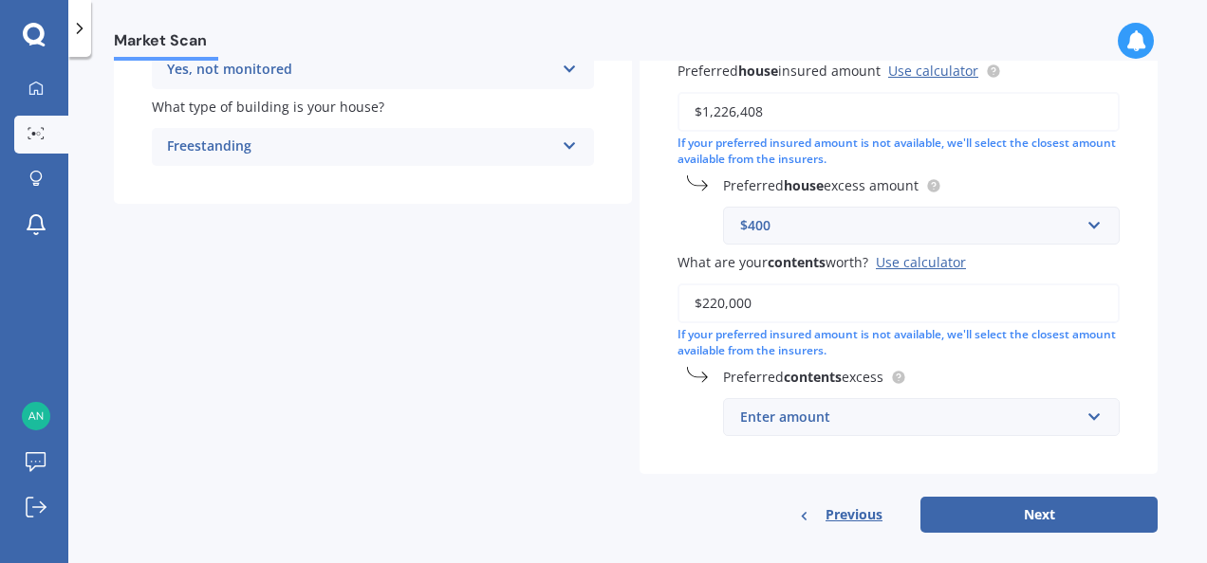
scroll to position [457, 0]
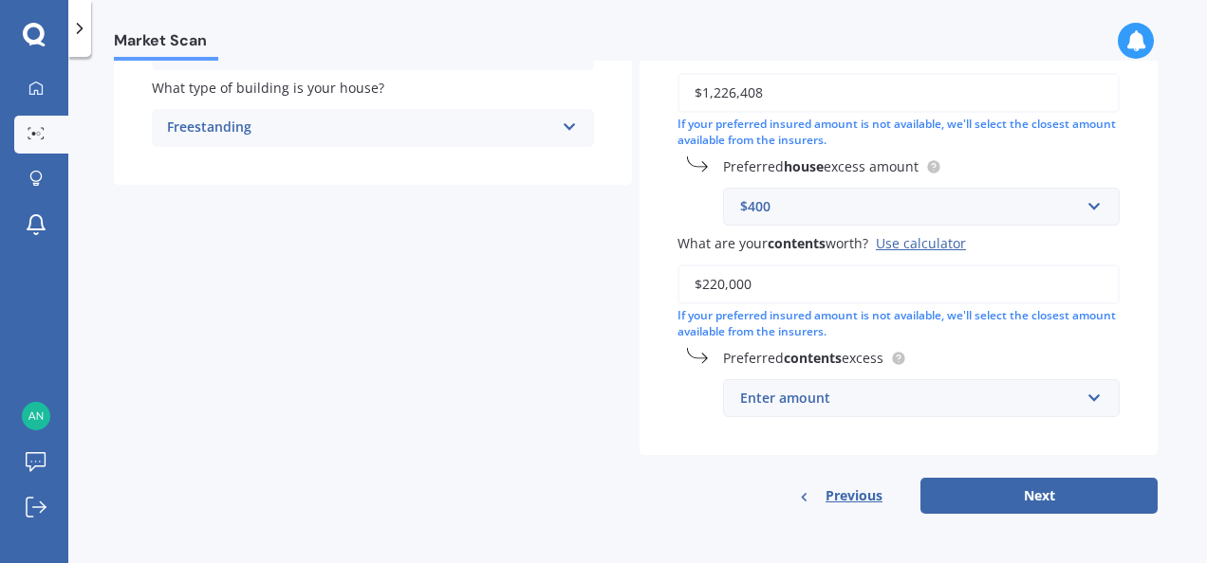
click at [827, 401] on div "Enter amount" at bounding box center [910, 398] width 340 height 21
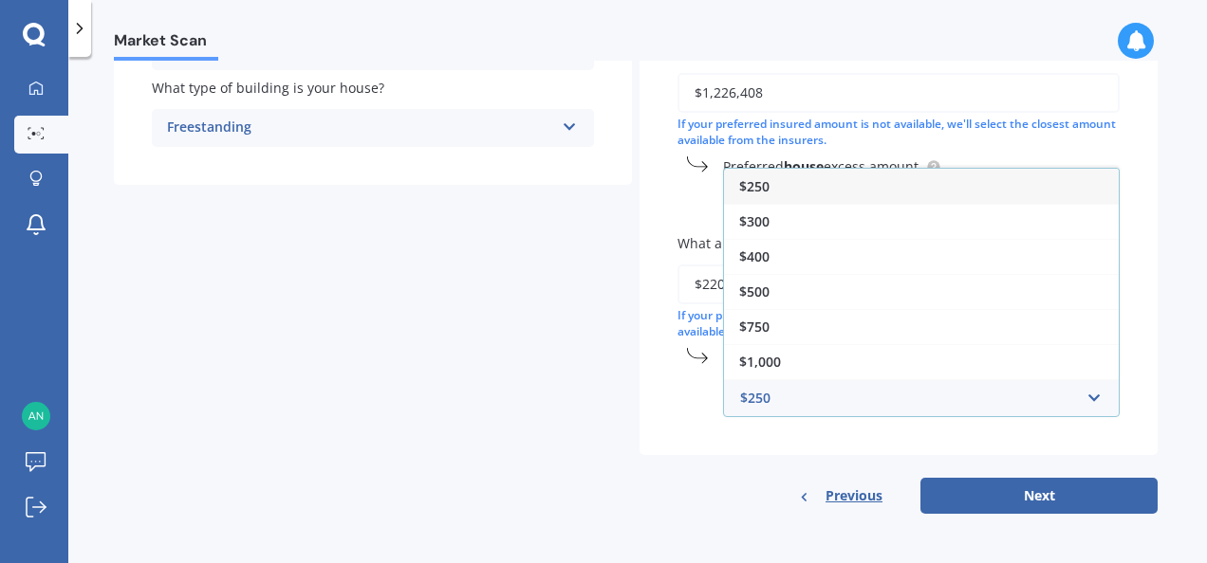
click at [755, 187] on span "$250" at bounding box center [754, 186] width 30 height 18
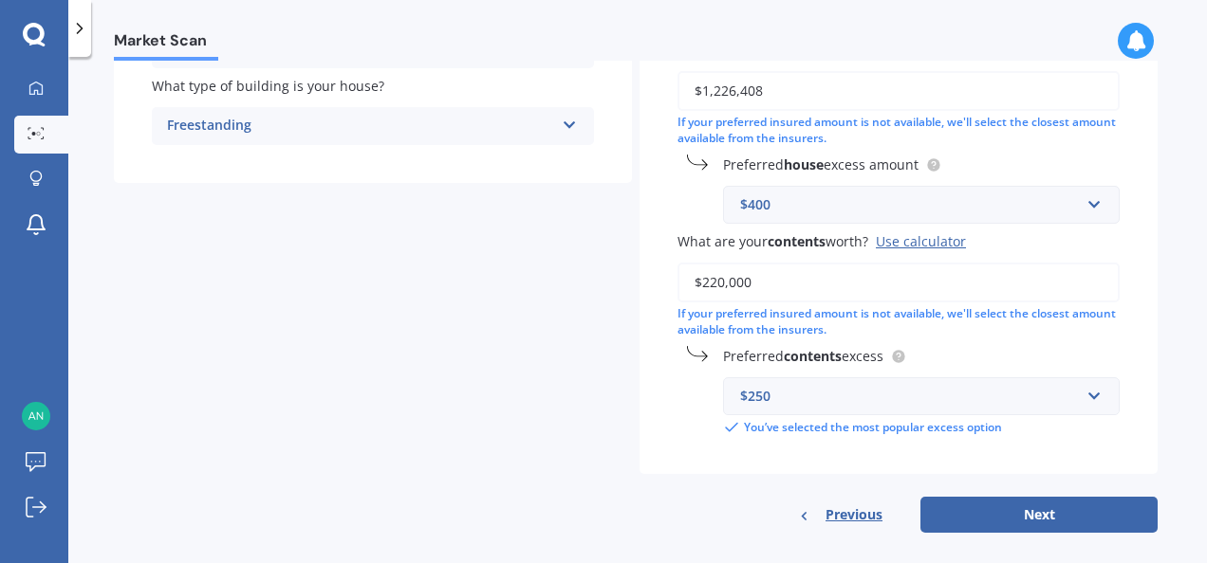
click at [729, 508] on div "Previous Next" at bounding box center [898, 515] width 518 height 36
click at [977, 516] on button "Next" at bounding box center [1038, 515] width 237 height 36
select select "05"
select select "02"
select select "1960"
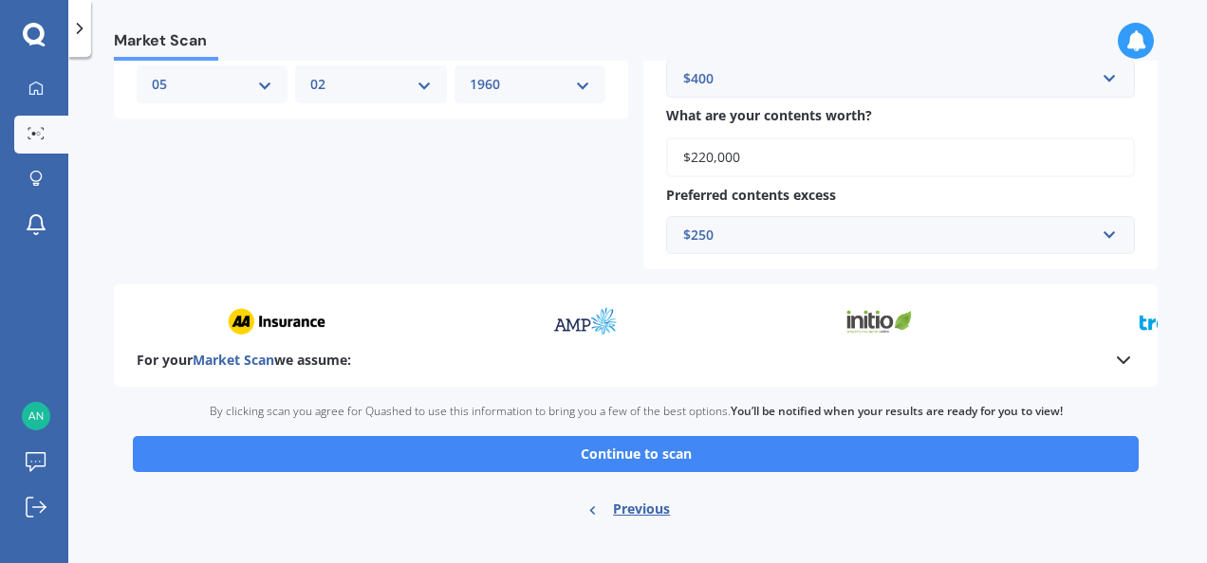
scroll to position [860, 0]
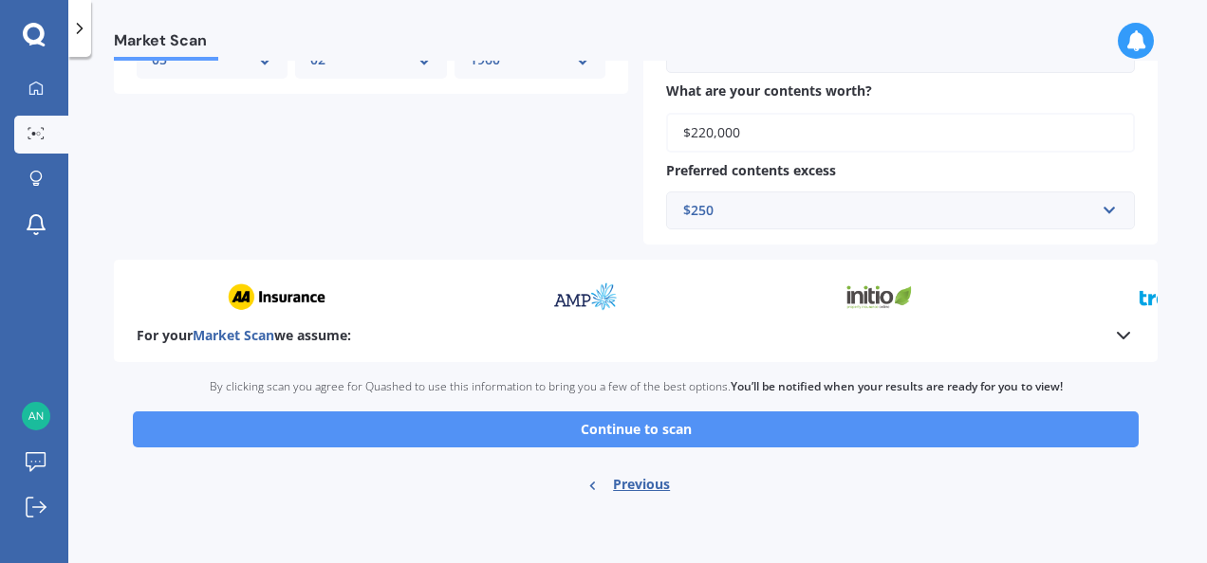
click at [592, 432] on button "Continue to scan" at bounding box center [636, 430] width 1006 height 36
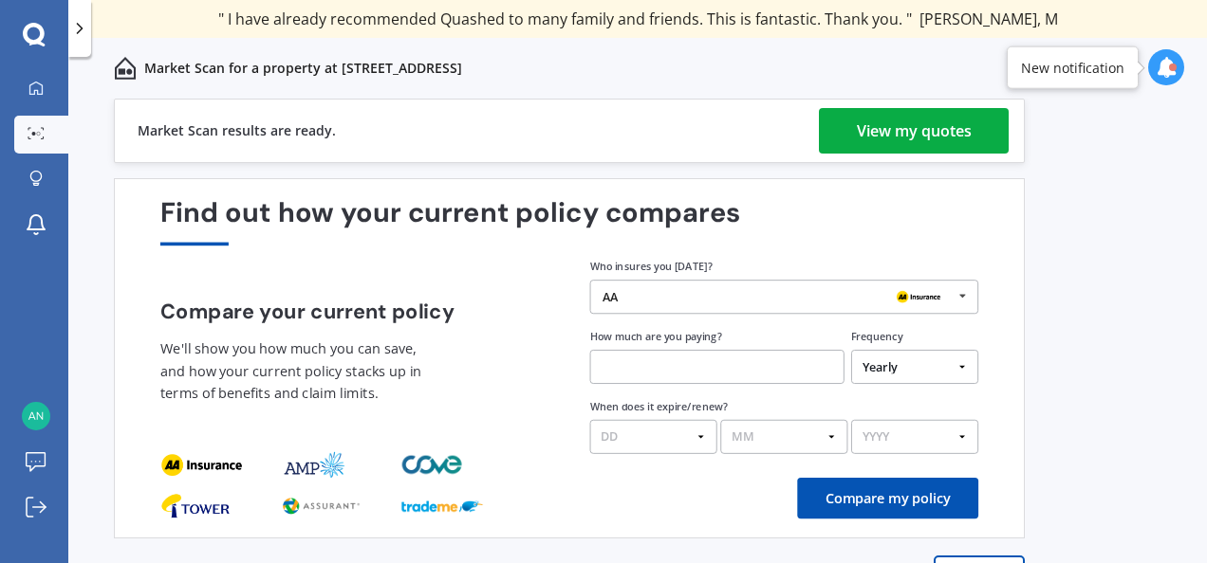
click at [897, 127] on div "View my quotes" at bounding box center [914, 131] width 115 height 46
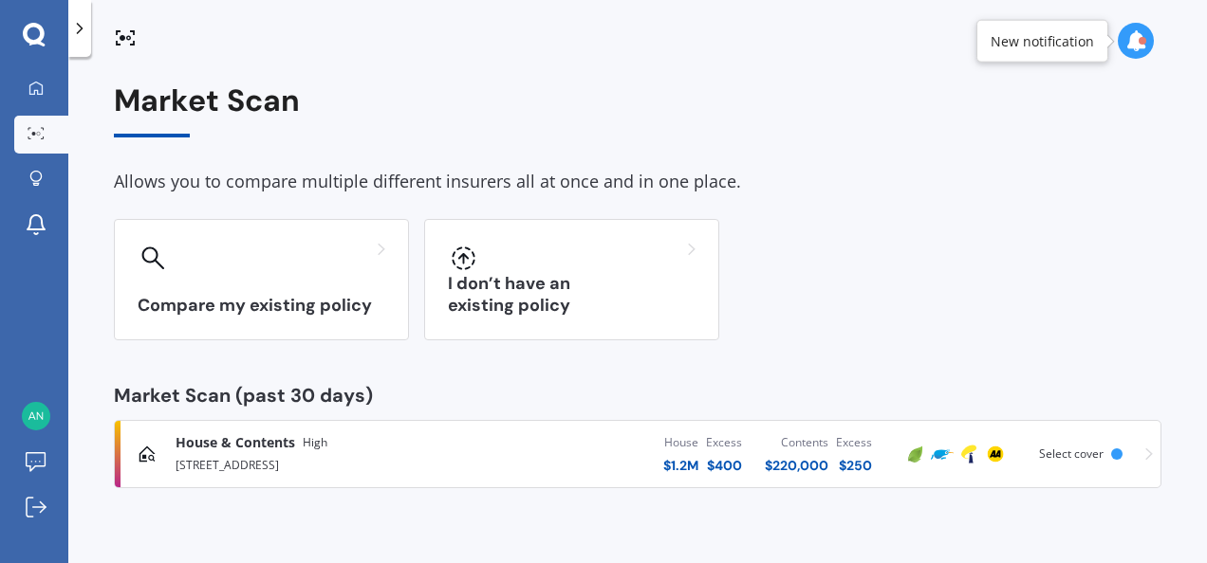
click at [1150, 450] on icon at bounding box center [1149, 454] width 8 height 13
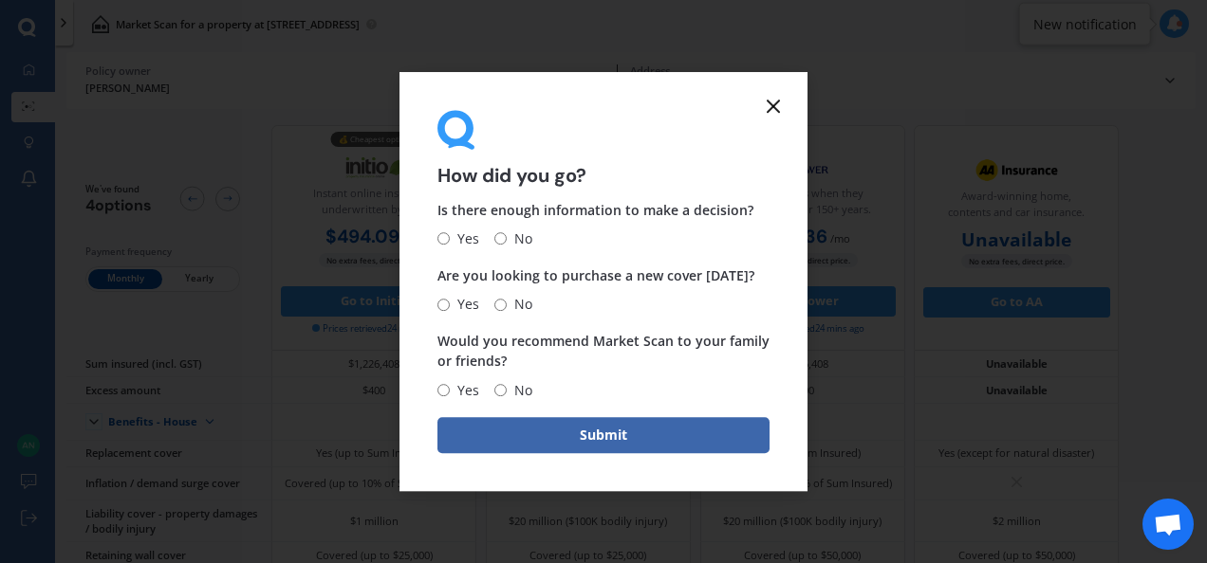
click at [770, 106] on icon at bounding box center [773, 106] width 23 height 23
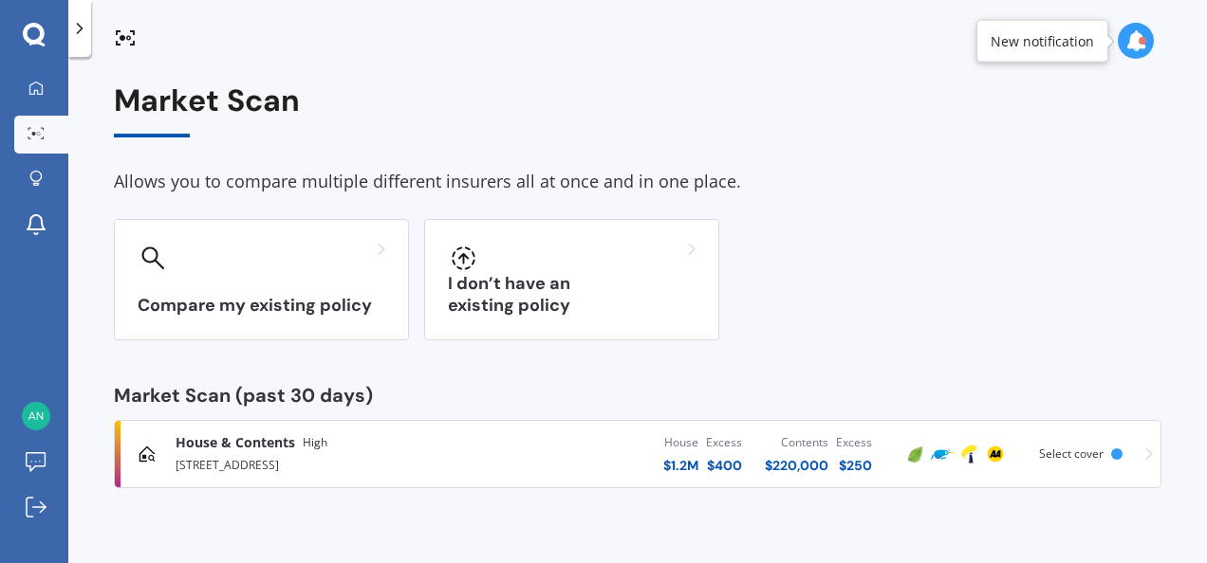
click at [342, 75] on div "Market Scan Allows you to compare multiple different insurers all at once and i…" at bounding box center [637, 314] width 1138 height 507
click at [1146, 452] on icon at bounding box center [1149, 454] width 8 height 13
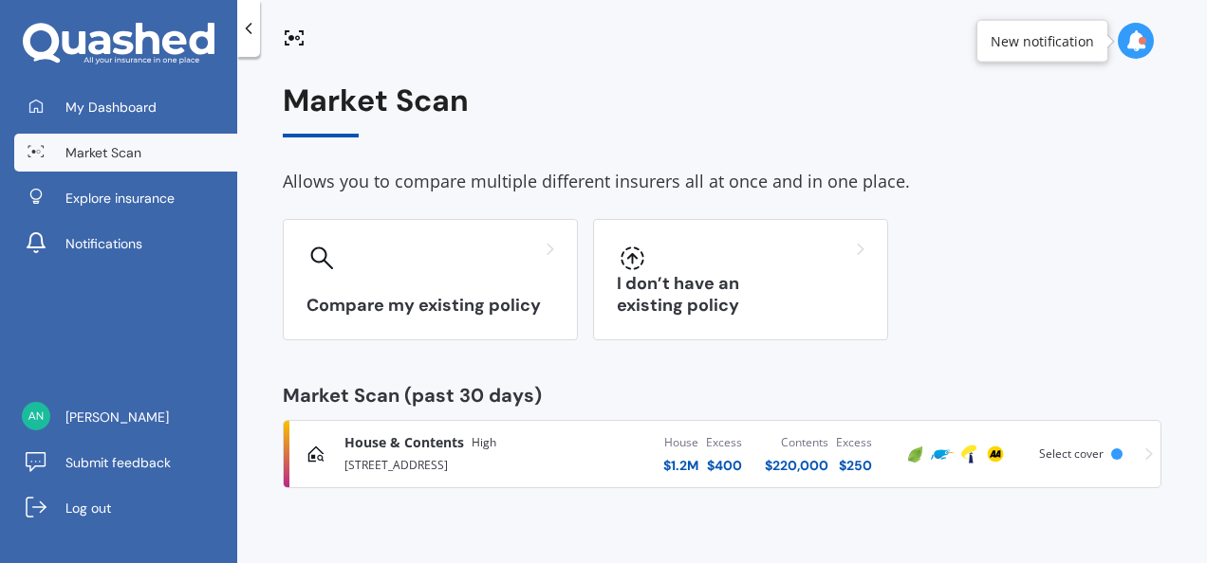
click at [1106, 455] on div "Select cover" at bounding box center [1075, 454] width 72 height 13
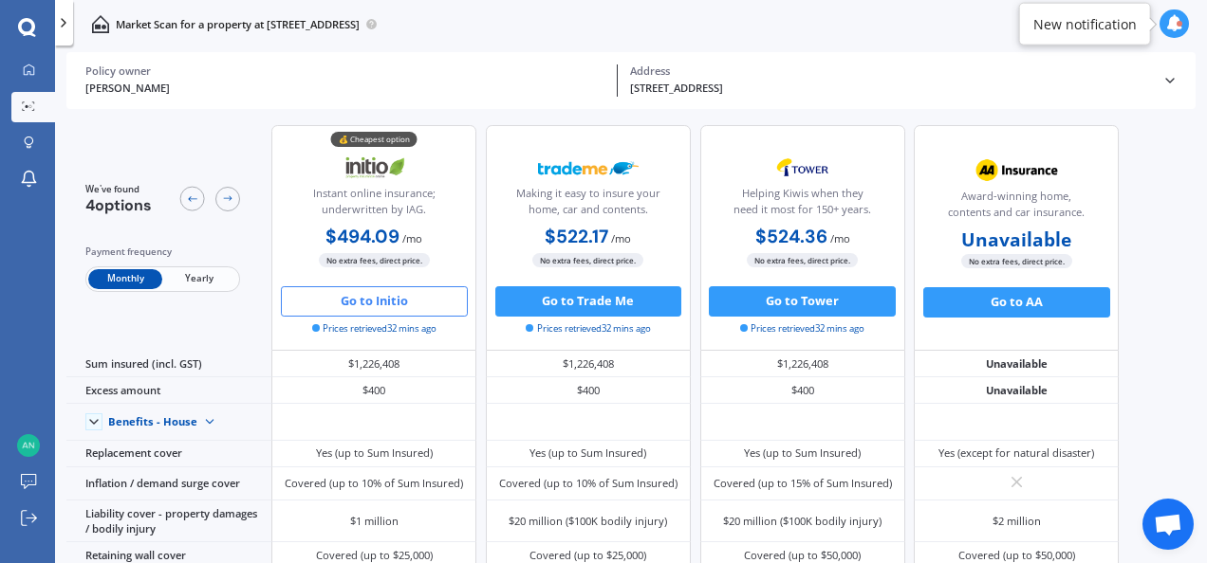
click at [353, 300] on button "Go to Initio" at bounding box center [374, 301] width 187 height 30
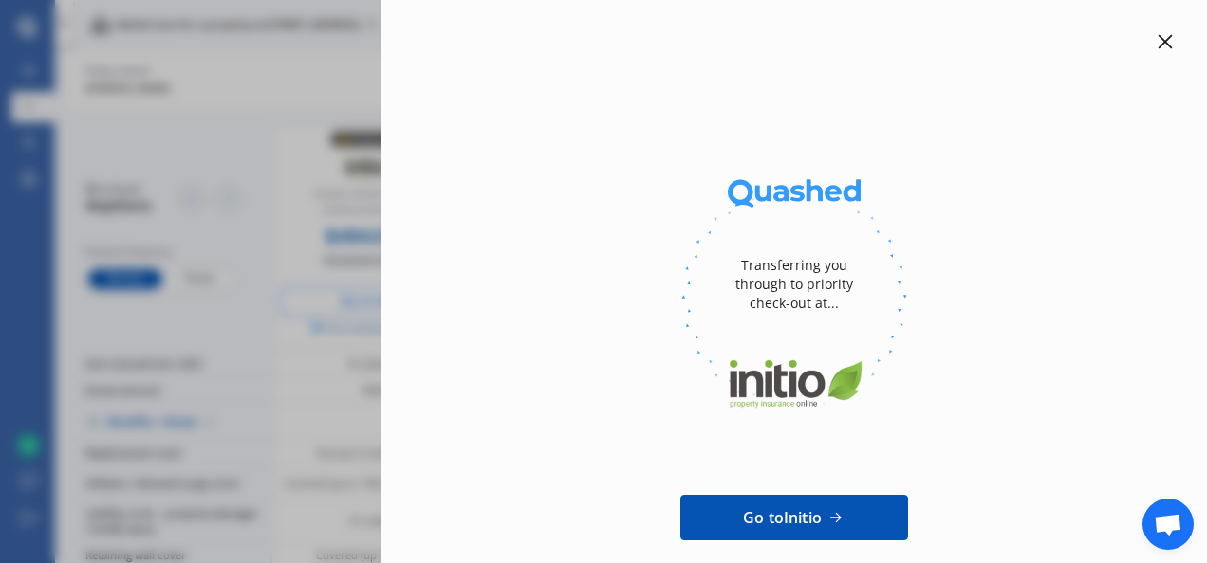
click at [507, 169] on div at bounding box center [794, 297] width 765 height 260
click at [1157, 44] on icon at bounding box center [1164, 41] width 15 height 15
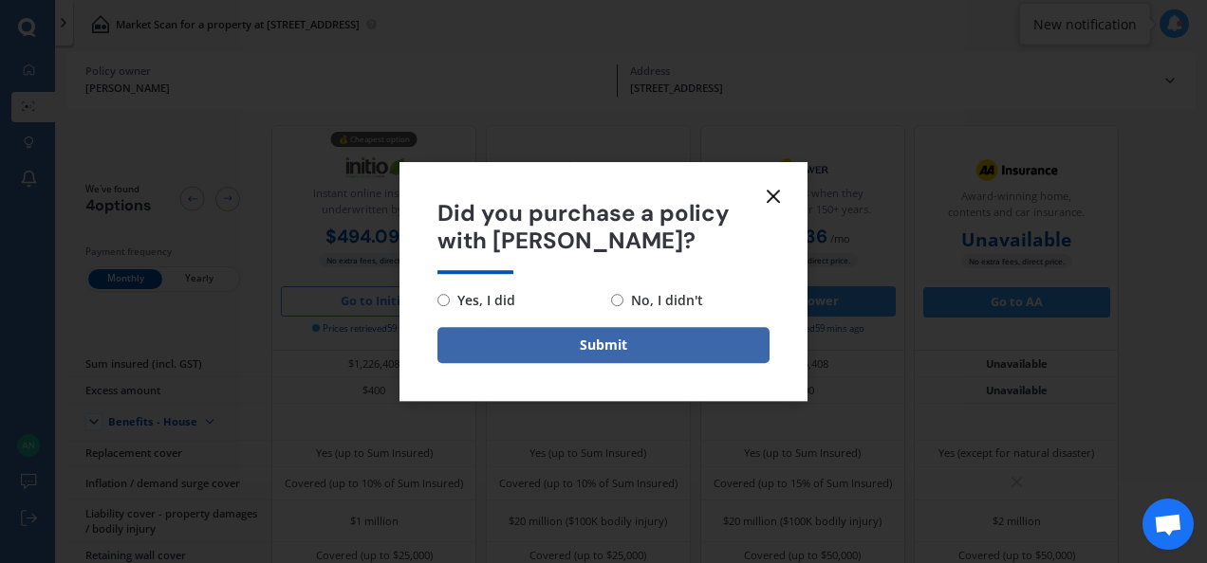
click at [617, 300] on input "No, I didn't" at bounding box center [617, 300] width 12 height 12
radio input "true"
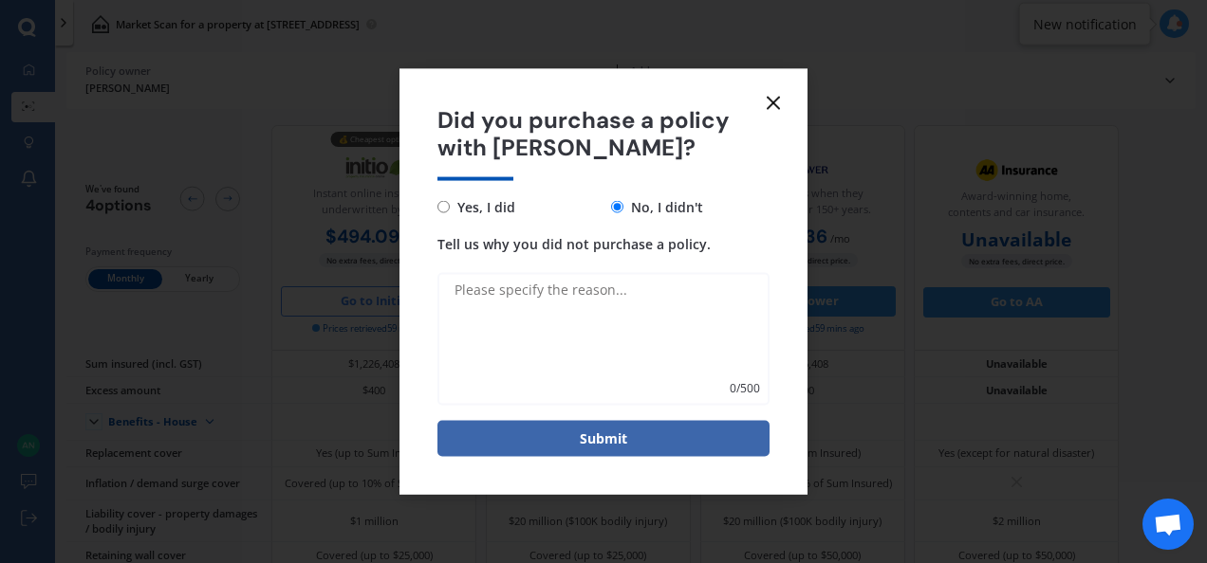
click at [455, 292] on textarea "Tell us why you did not purchase a policy." at bounding box center [603, 338] width 332 height 133
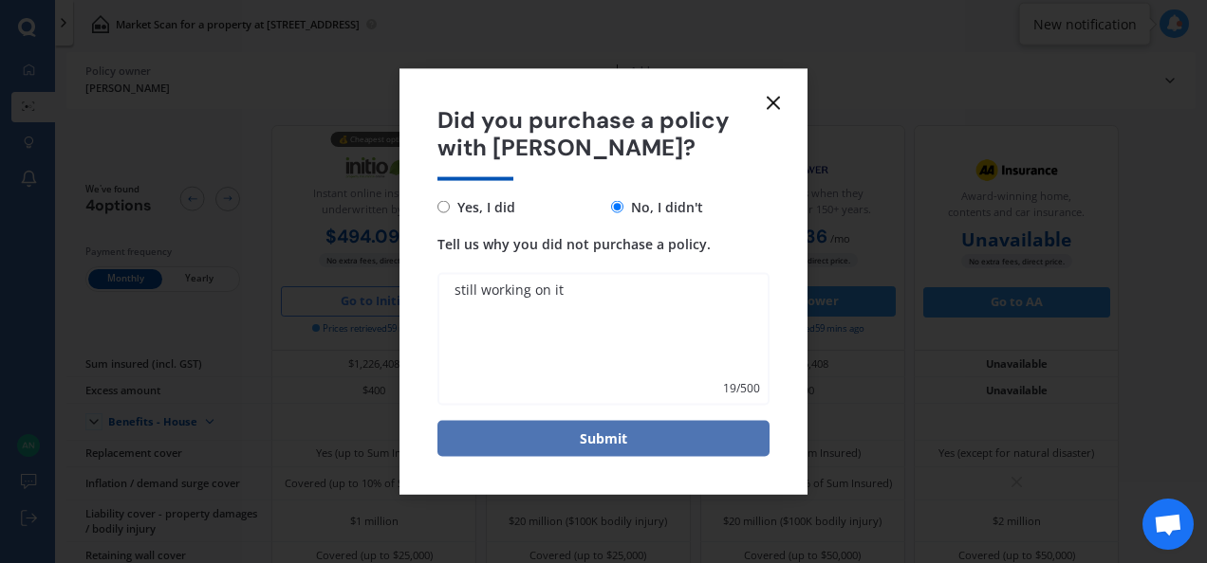
type textarea "still working on it"
click at [569, 432] on button "Submit" at bounding box center [603, 438] width 332 height 36
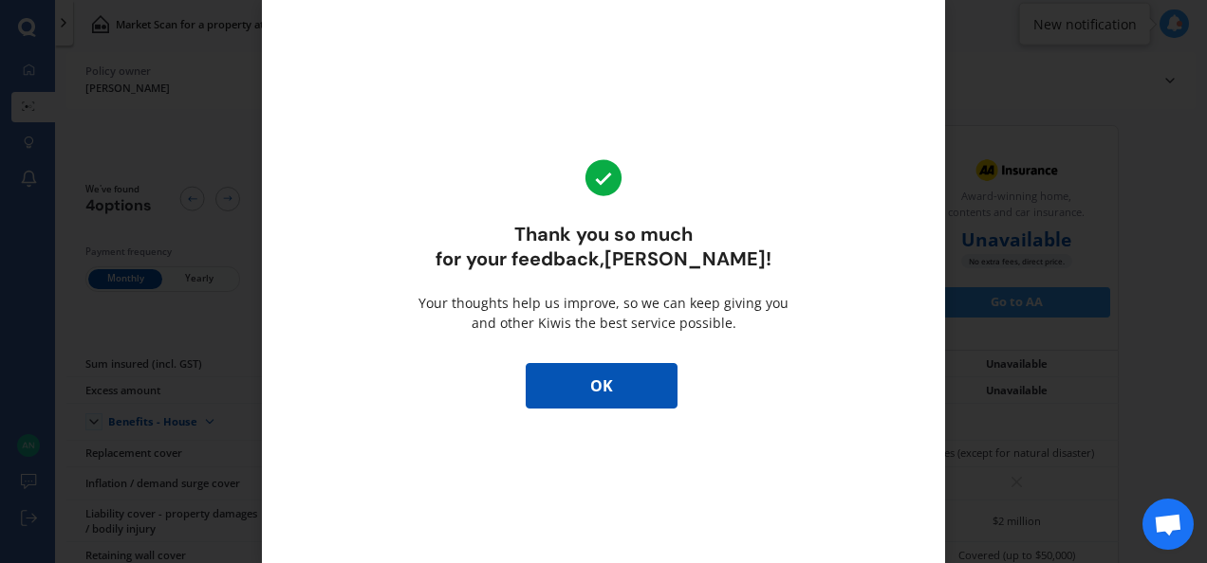
click at [581, 393] on button "OK" at bounding box center [602, 386] width 152 height 46
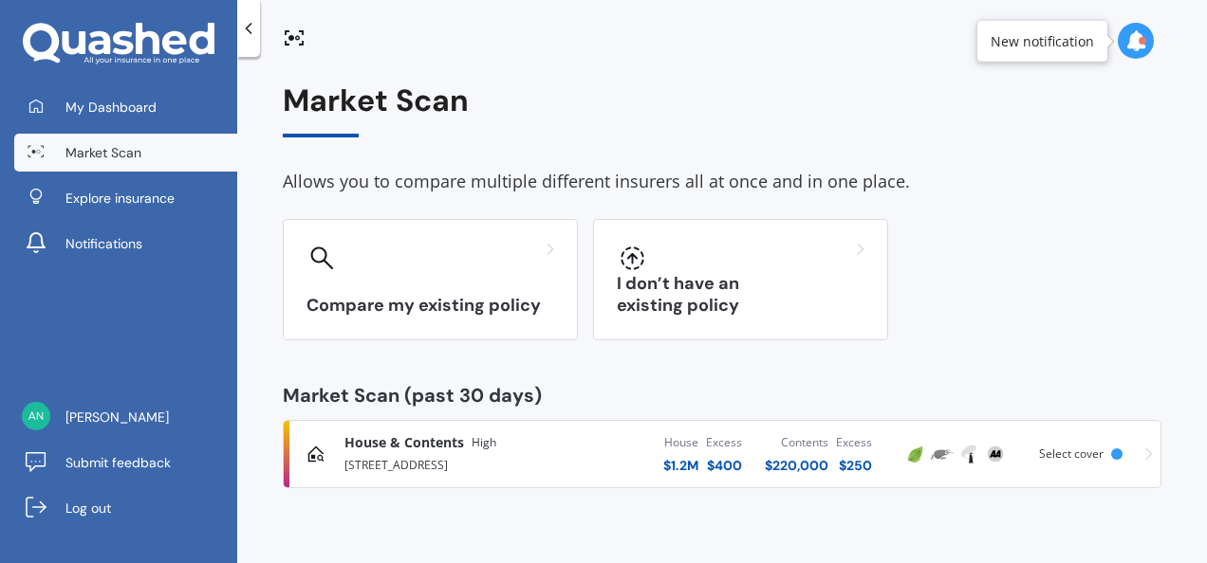
click at [412, 457] on div "[STREET_ADDRESS]" at bounding box center [458, 463] width 228 height 23
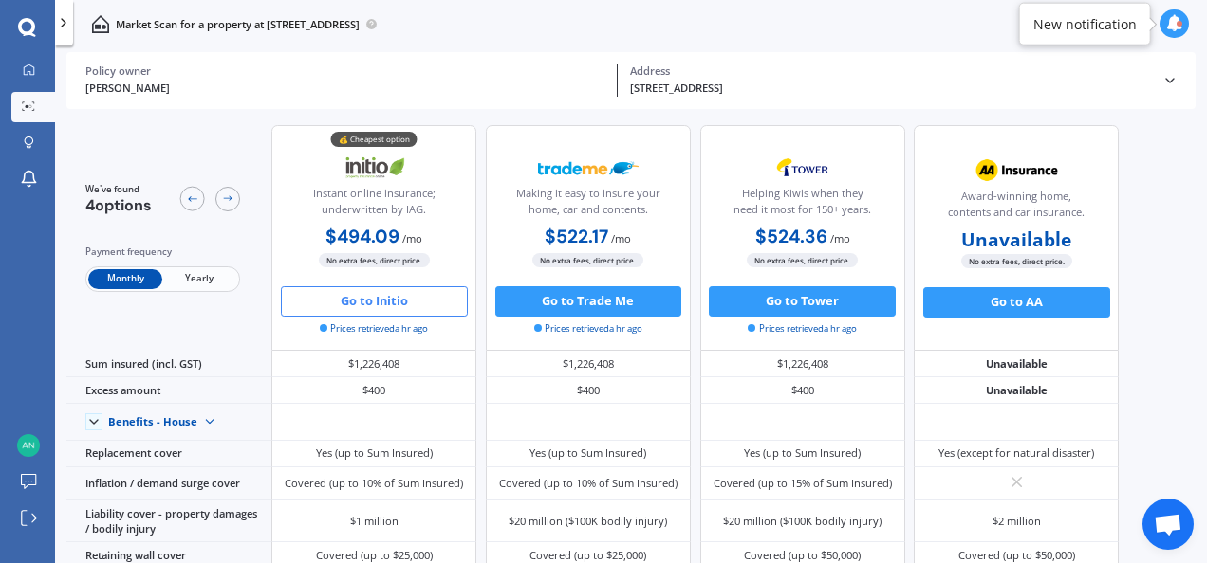
click at [361, 293] on button "Go to Initio" at bounding box center [374, 301] width 187 height 30
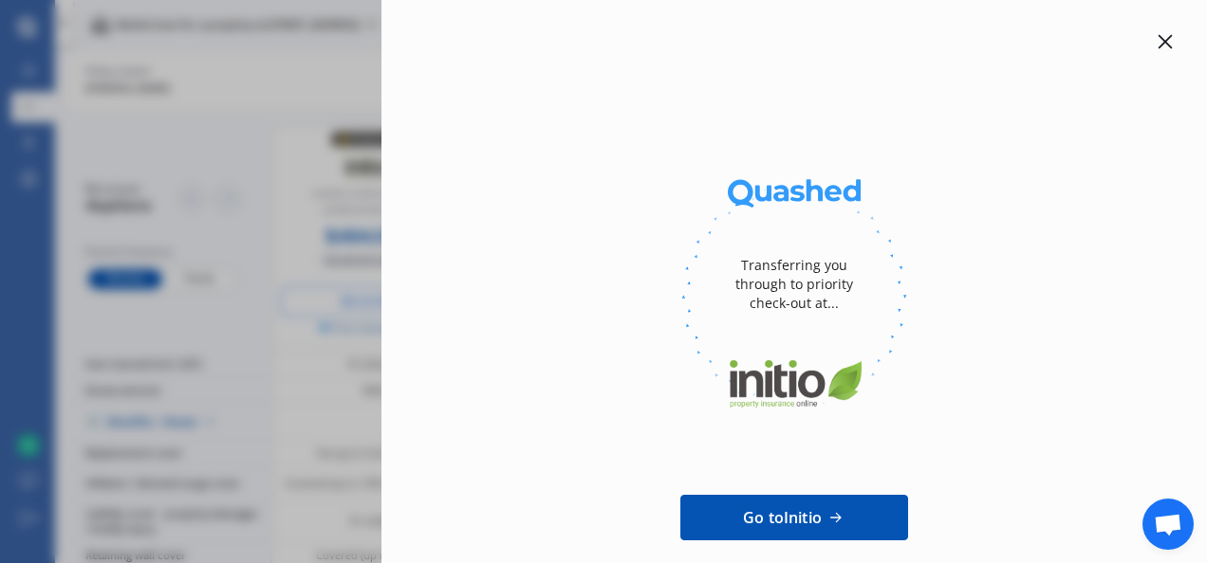
click at [1160, 40] on icon at bounding box center [1164, 41] width 15 height 15
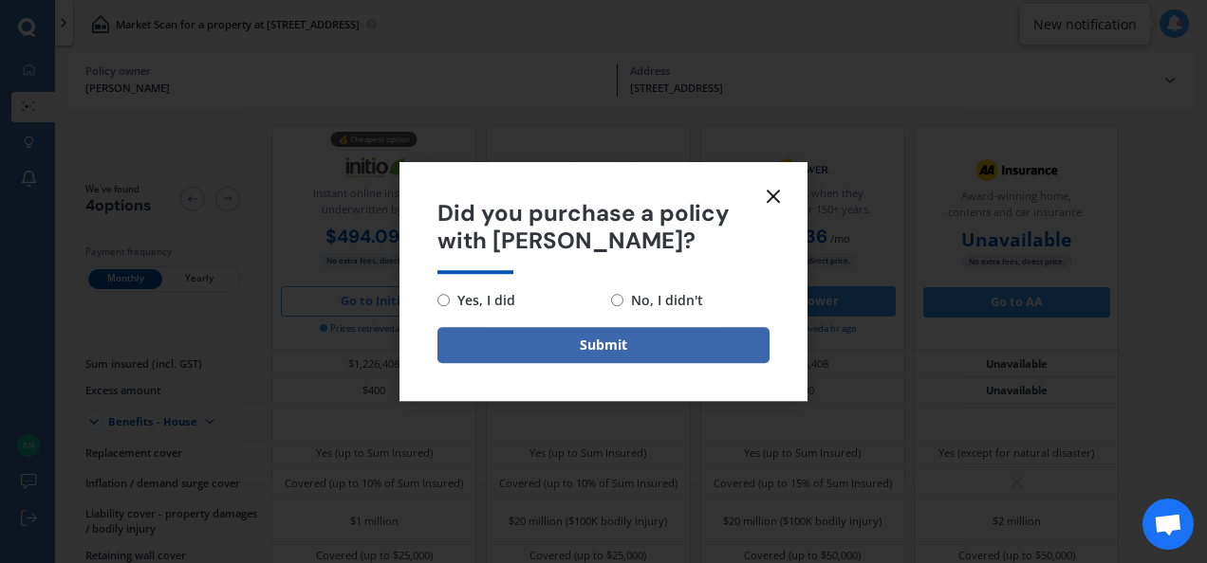
click at [769, 201] on icon at bounding box center [773, 196] width 23 height 23
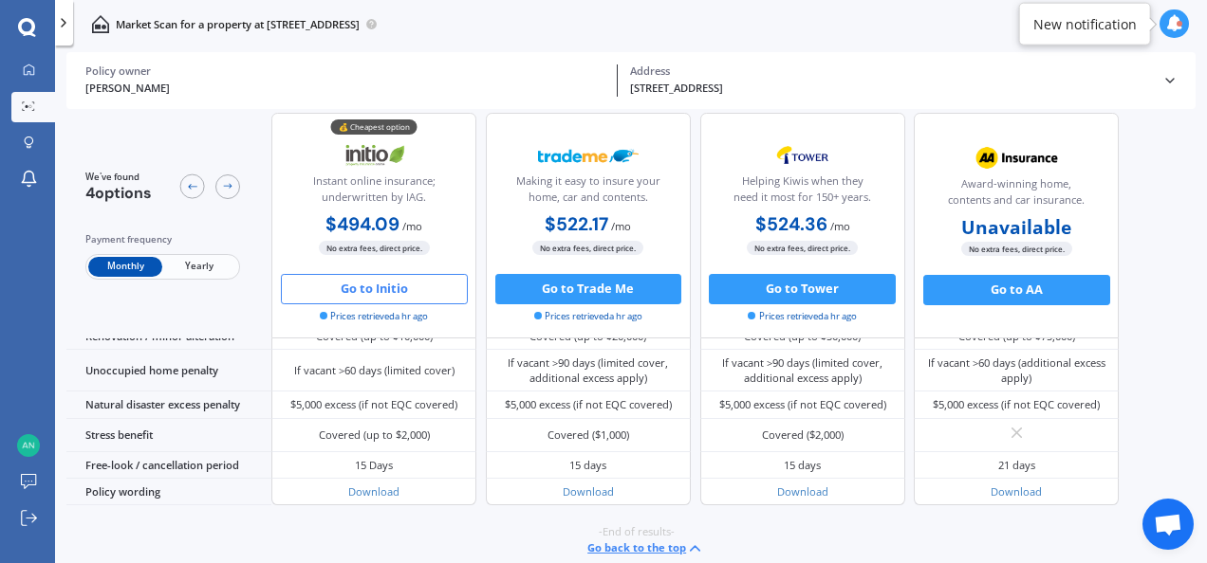
scroll to position [872, 0]
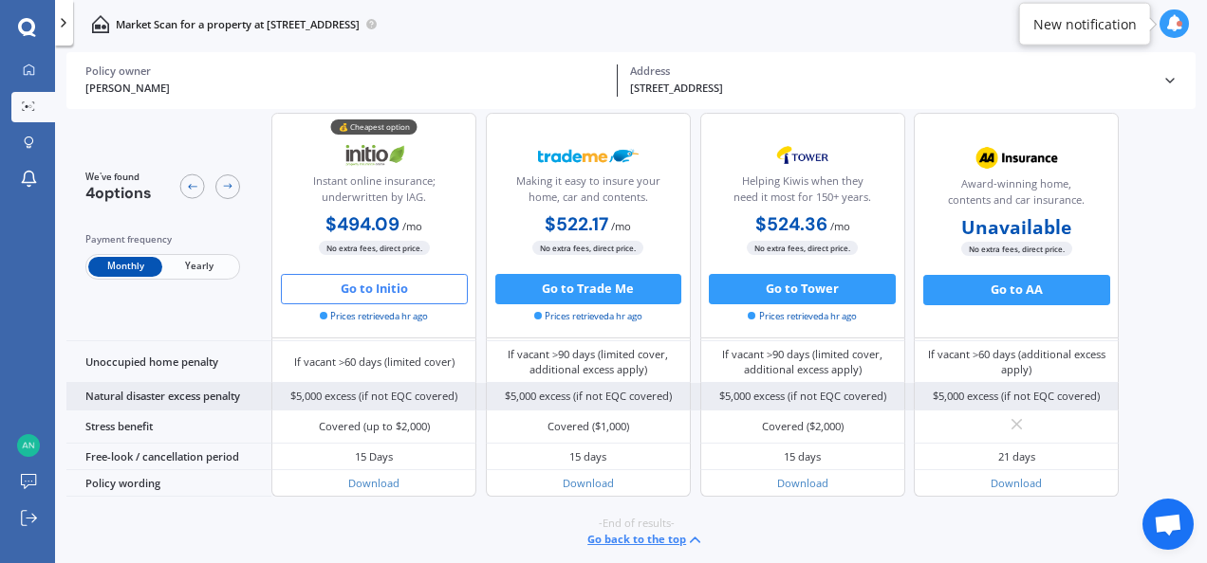
click at [416, 394] on div "$5,000 excess (if not EQC covered)" at bounding box center [373, 396] width 167 height 15
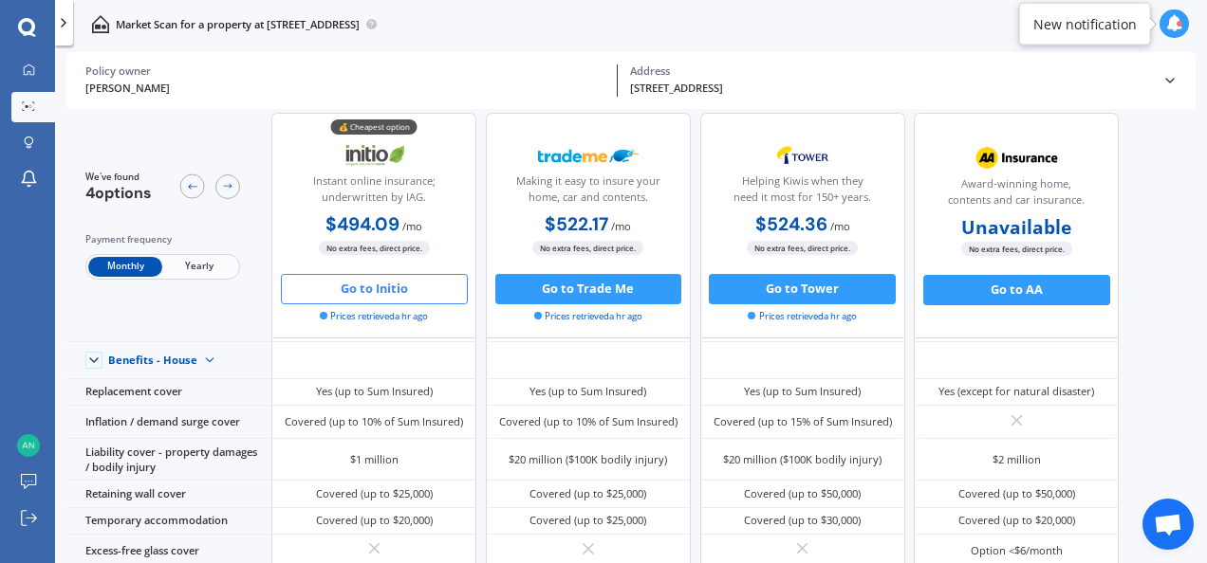
scroll to position [70, 0]
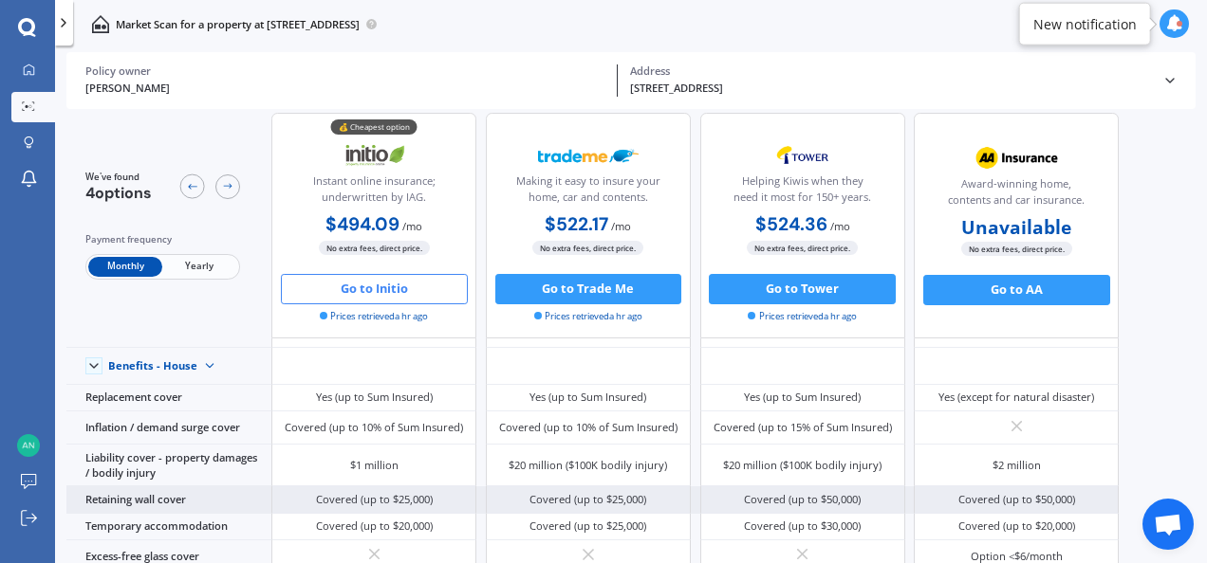
click at [155, 483] on div "Liability cover - property damages / bodily injury" at bounding box center [168, 466] width 205 height 42
click at [152, 497] on div "Retaining wall cover" at bounding box center [168, 500] width 205 height 27
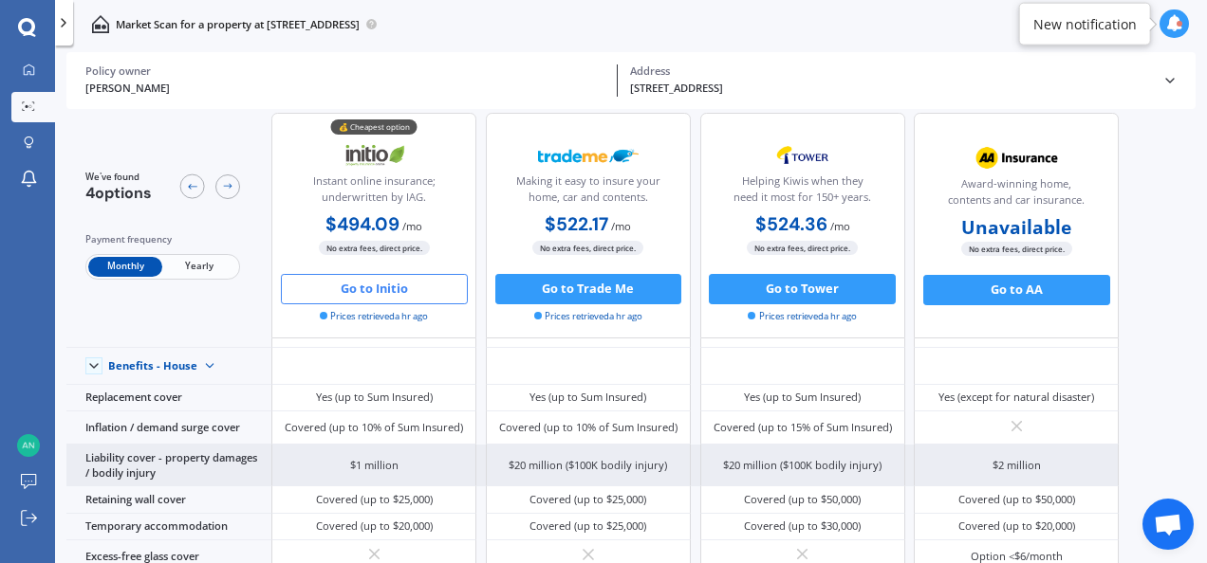
click at [122, 468] on div "Liability cover - property damages / bodily injury" at bounding box center [168, 466] width 205 height 42
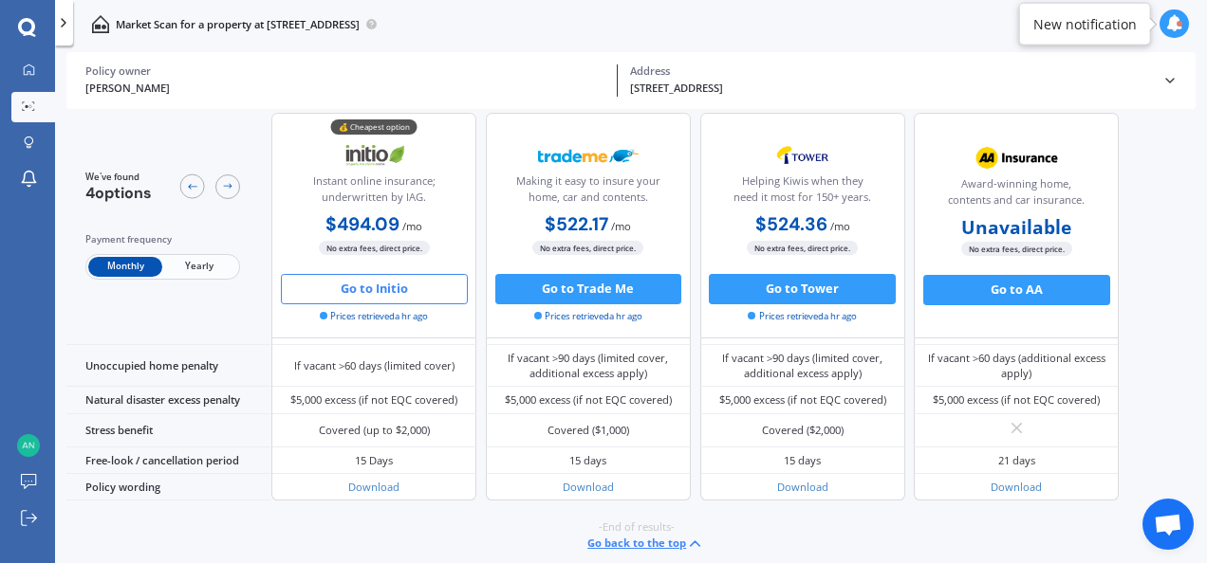
scroll to position [872, 0]
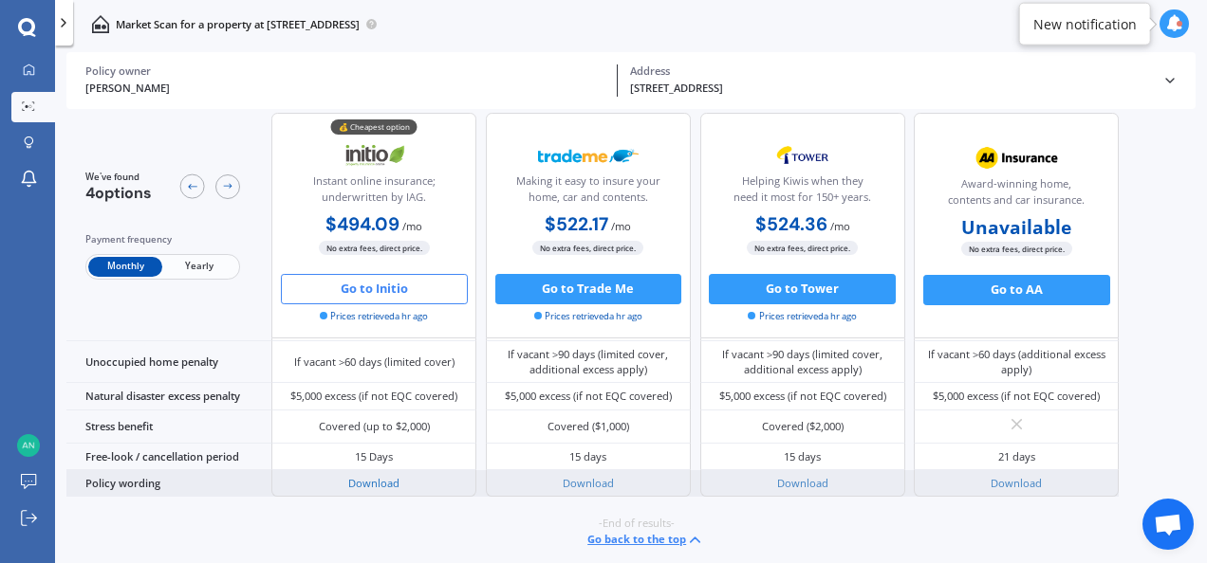
click at [364, 482] on link "Download" at bounding box center [373, 483] width 51 height 14
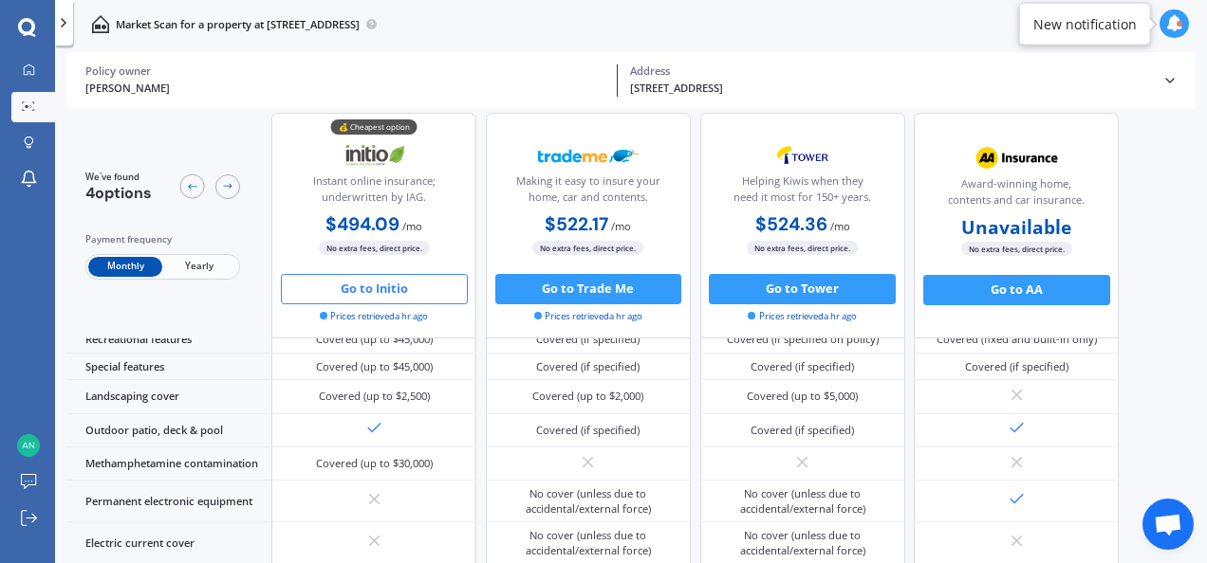
scroll to position [478, 0]
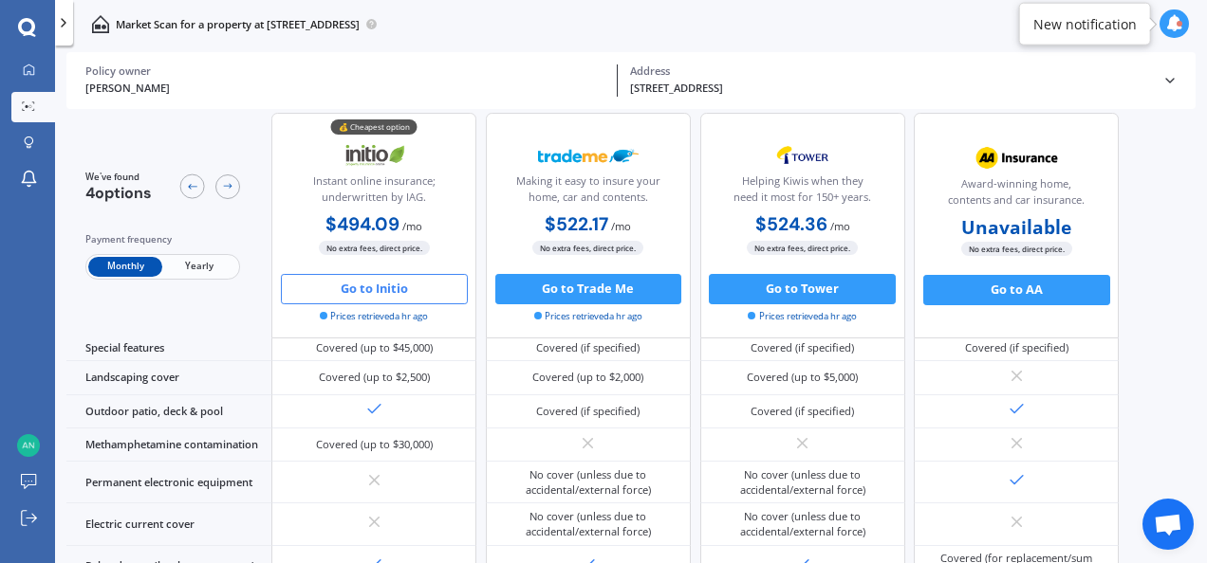
click at [192, 266] on span "Yearly" at bounding box center [199, 267] width 74 height 20
click at [125, 263] on span "Monthly" at bounding box center [125, 267] width 74 height 20
click at [187, 267] on span "Yearly" at bounding box center [199, 267] width 74 height 20
click at [120, 265] on span "Monthly" at bounding box center [125, 267] width 74 height 20
click at [192, 265] on span "Yearly" at bounding box center [199, 267] width 74 height 20
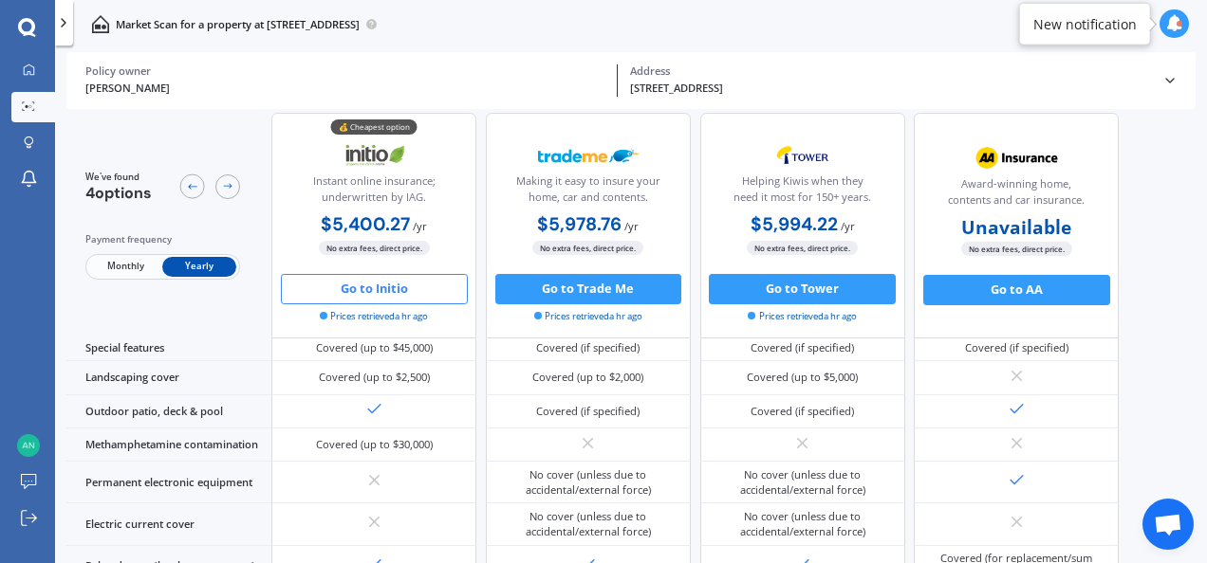
click at [345, 287] on button "Go to Initio" at bounding box center [374, 289] width 187 height 30
